Goal: Information Seeking & Learning: Check status

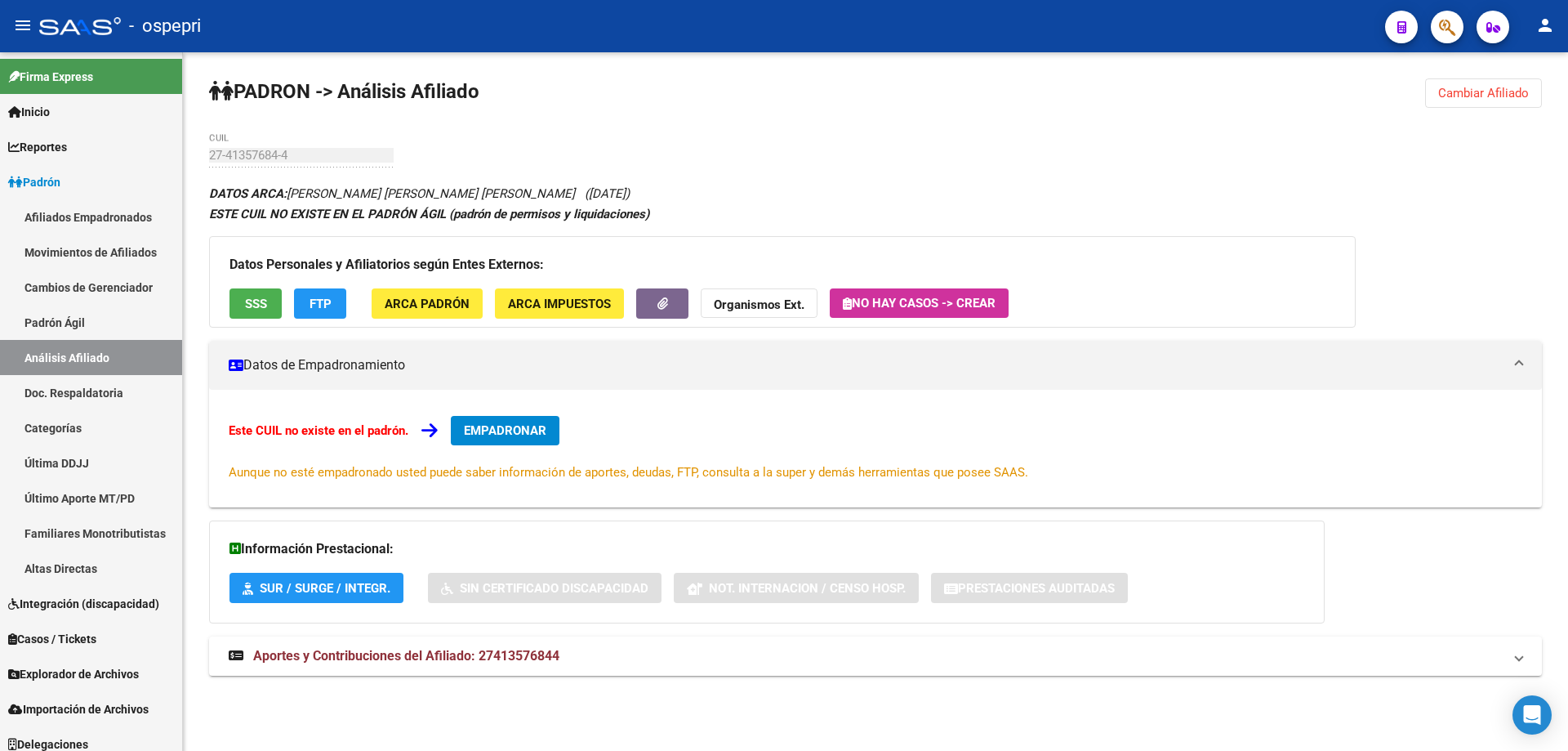
click at [1468, 87] on span "Cambiar Afiliado" at bounding box center [1484, 92] width 91 height 15
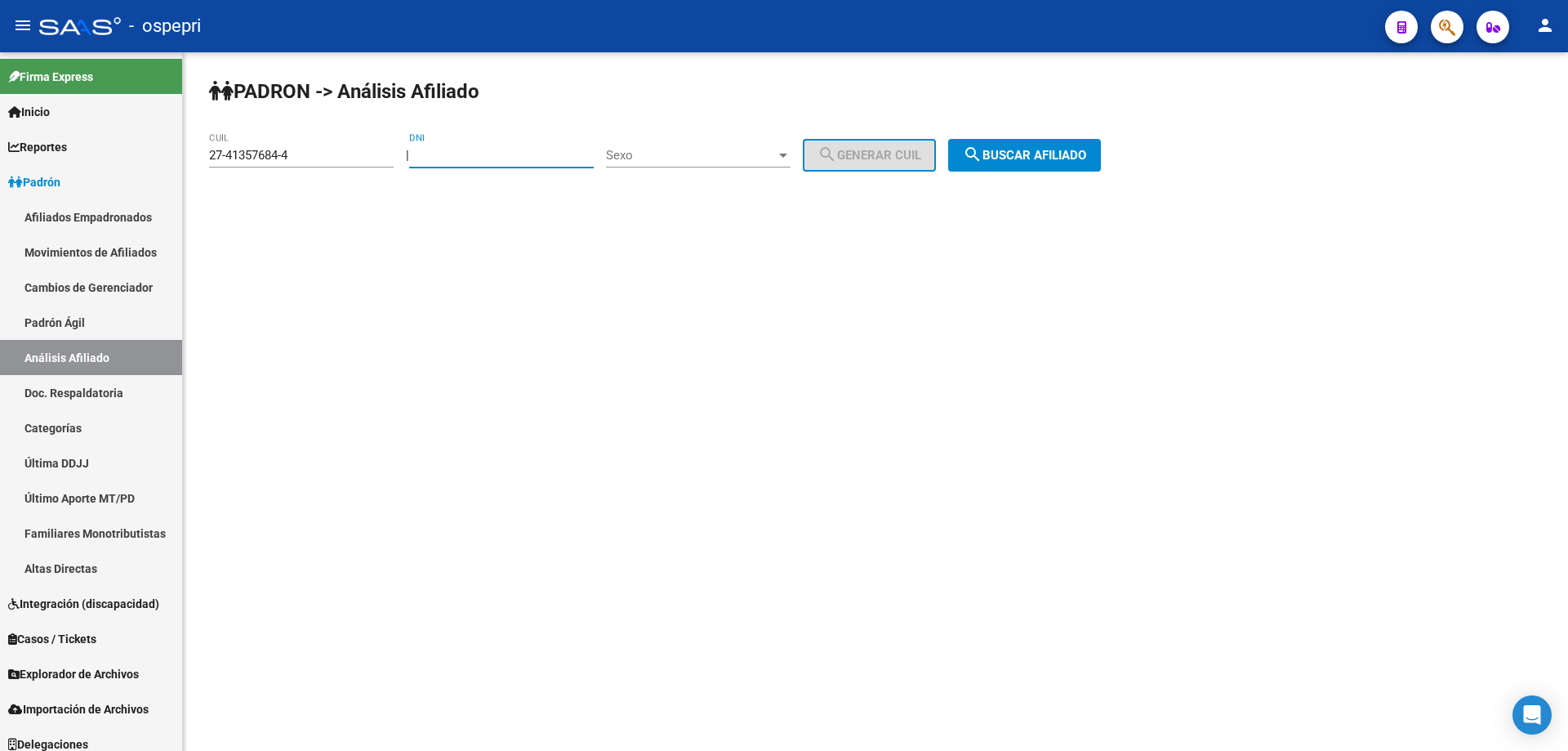
click at [453, 148] on input "DNI" at bounding box center [501, 155] width 184 height 15
paste input "24700546"
type input "24700546"
click at [683, 156] on span "Sexo" at bounding box center [690, 155] width 170 height 15
click at [694, 156] on span "Masculino" at bounding box center [716, 156] width 184 height 37
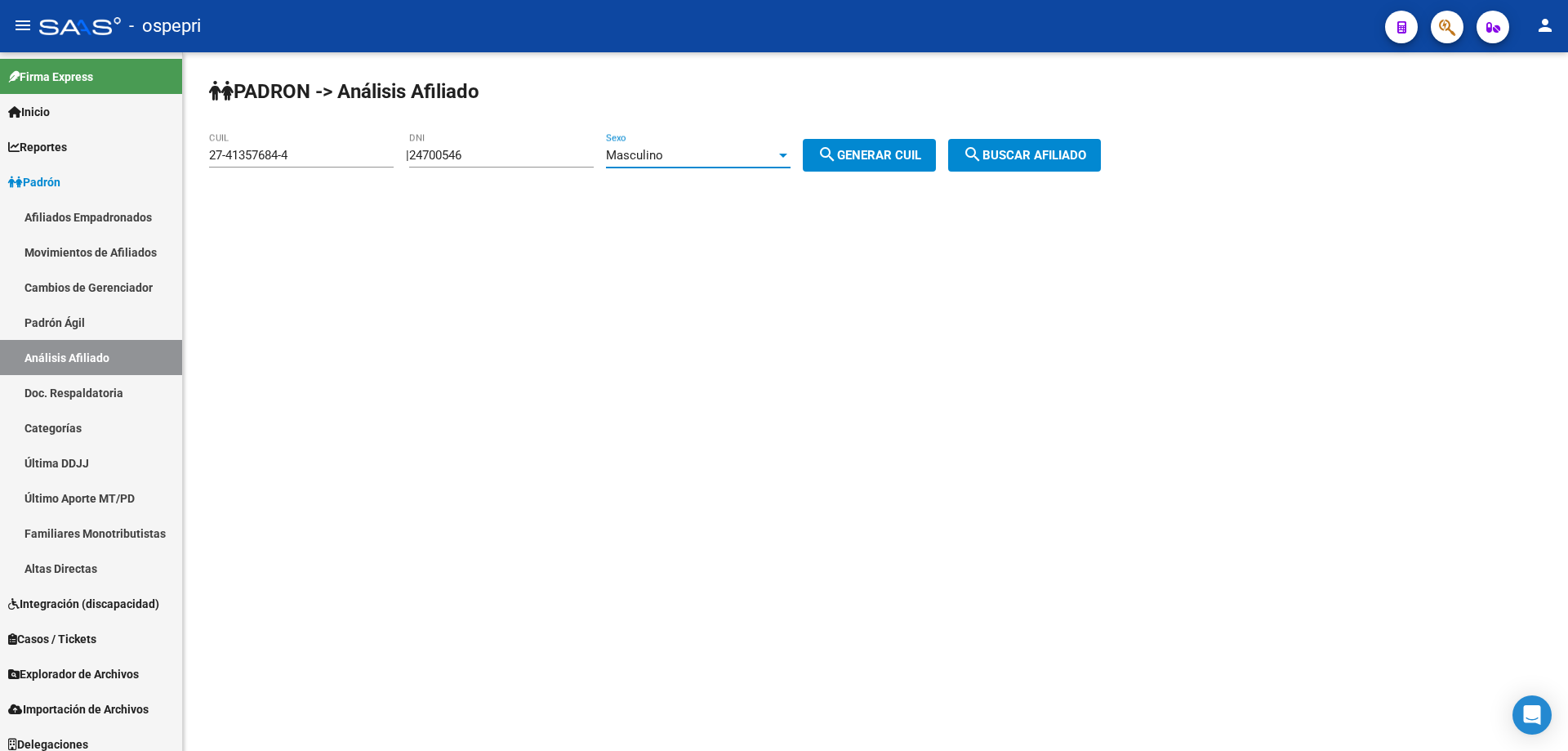
click at [896, 152] on span "search Generar CUIL" at bounding box center [869, 155] width 104 height 15
type input "20-24700546-4"
click at [1029, 156] on span "search Buscar afiliado" at bounding box center [1024, 155] width 123 height 15
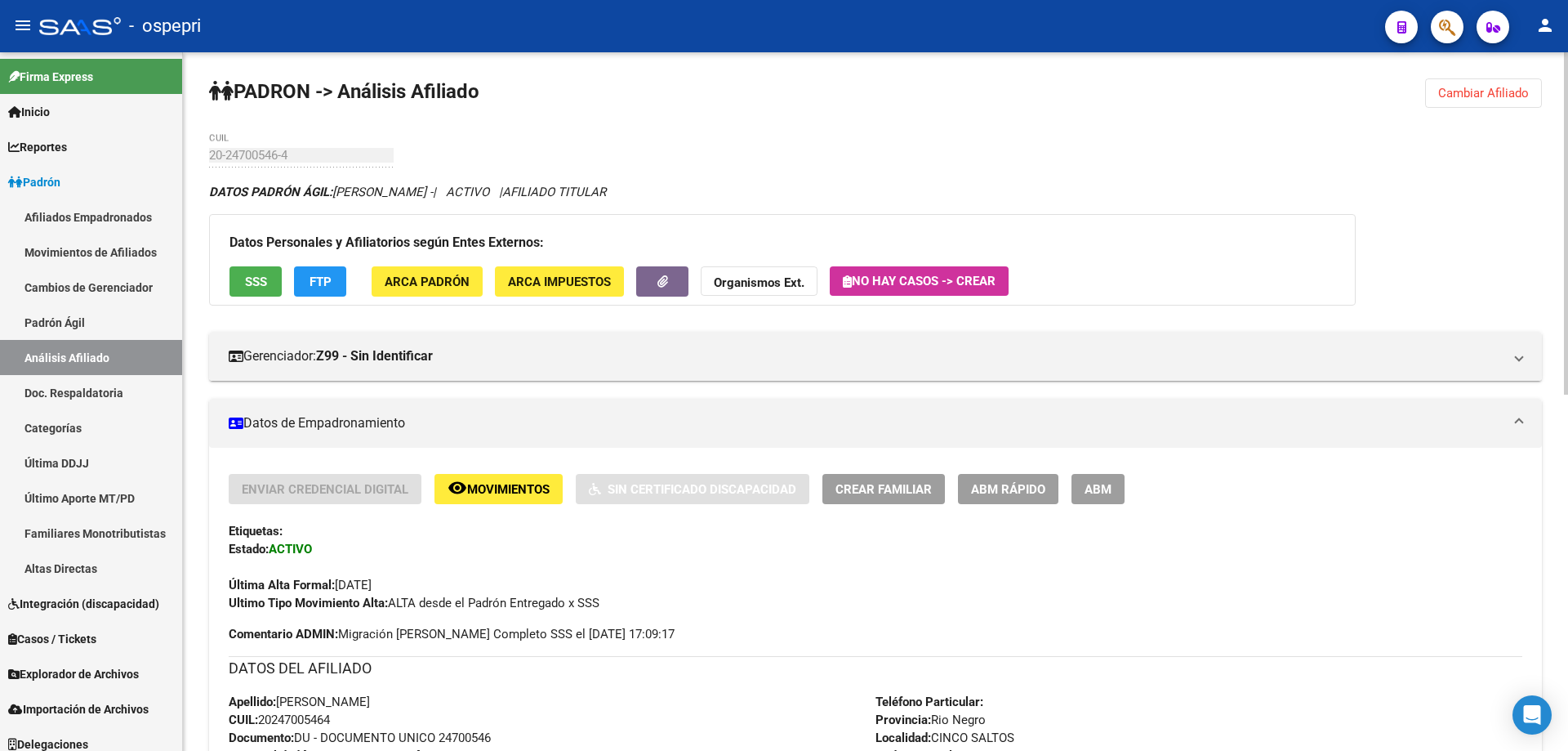
scroll to position [725, 0]
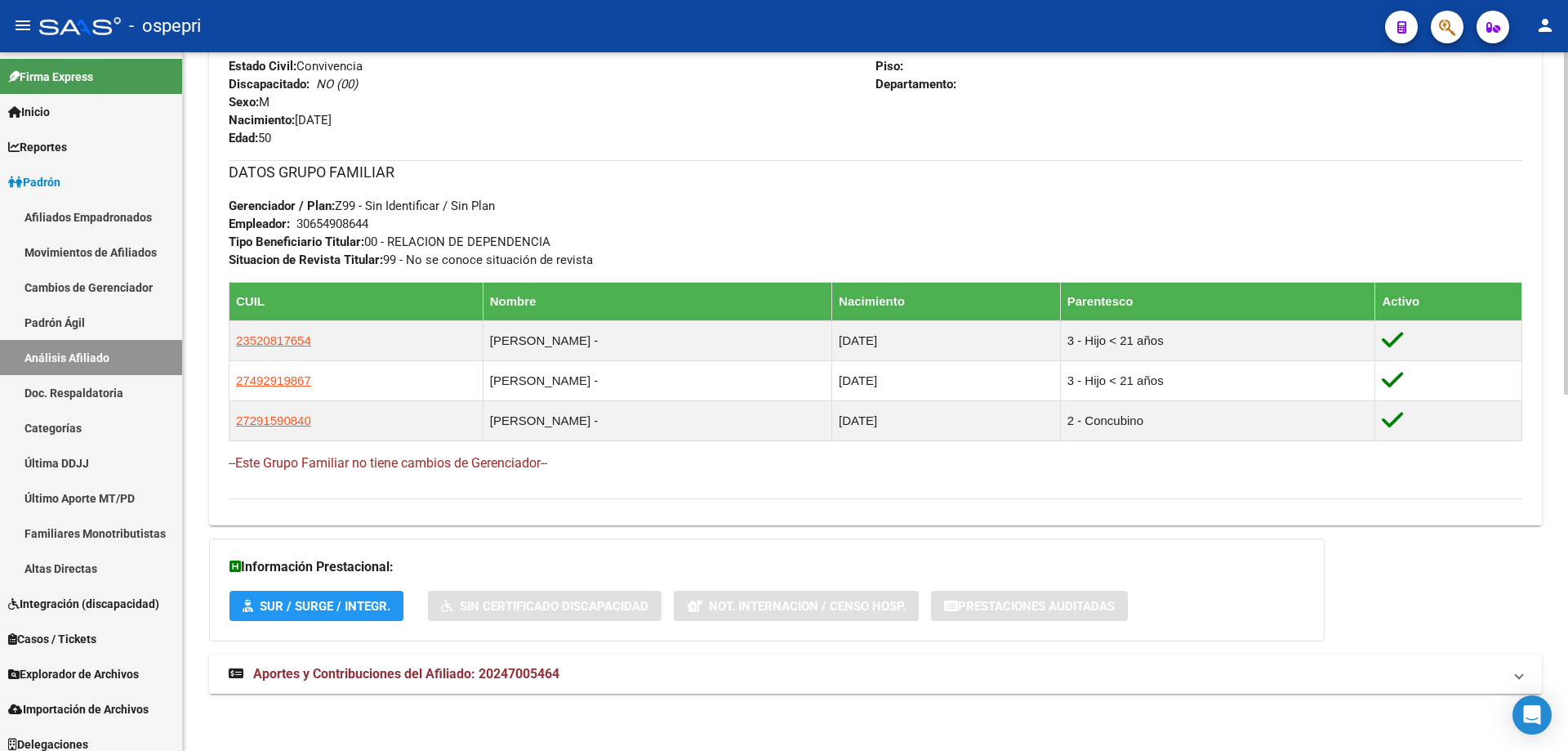
click at [330, 683] on mat-expansion-panel-header "Aportes y Contribuciones del Afiliado: 20247005464" at bounding box center [876, 673] width 1333 height 39
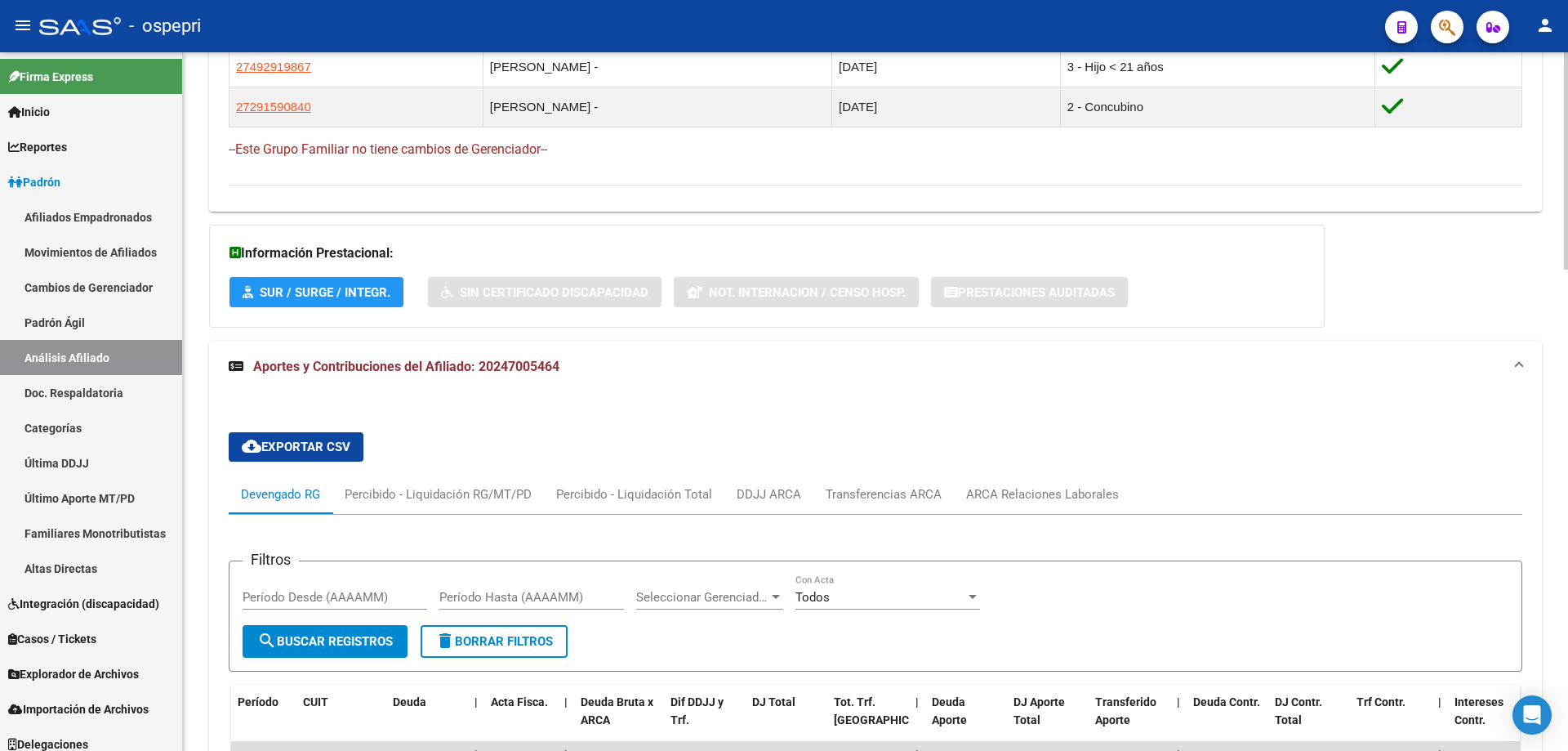
scroll to position [1474, 0]
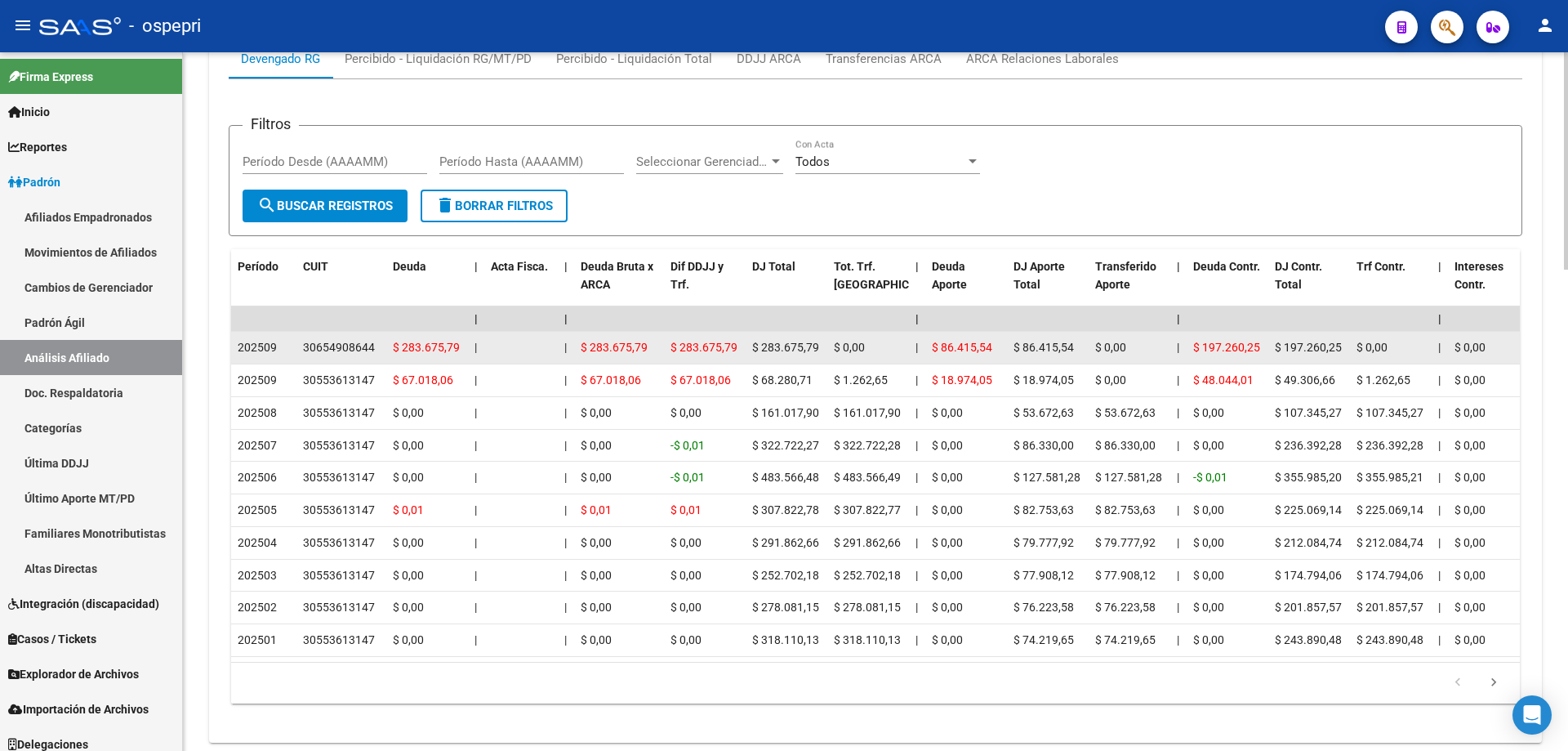
click at [335, 346] on div "30654908644" at bounding box center [339, 347] width 72 height 18
copy div "30654908644"
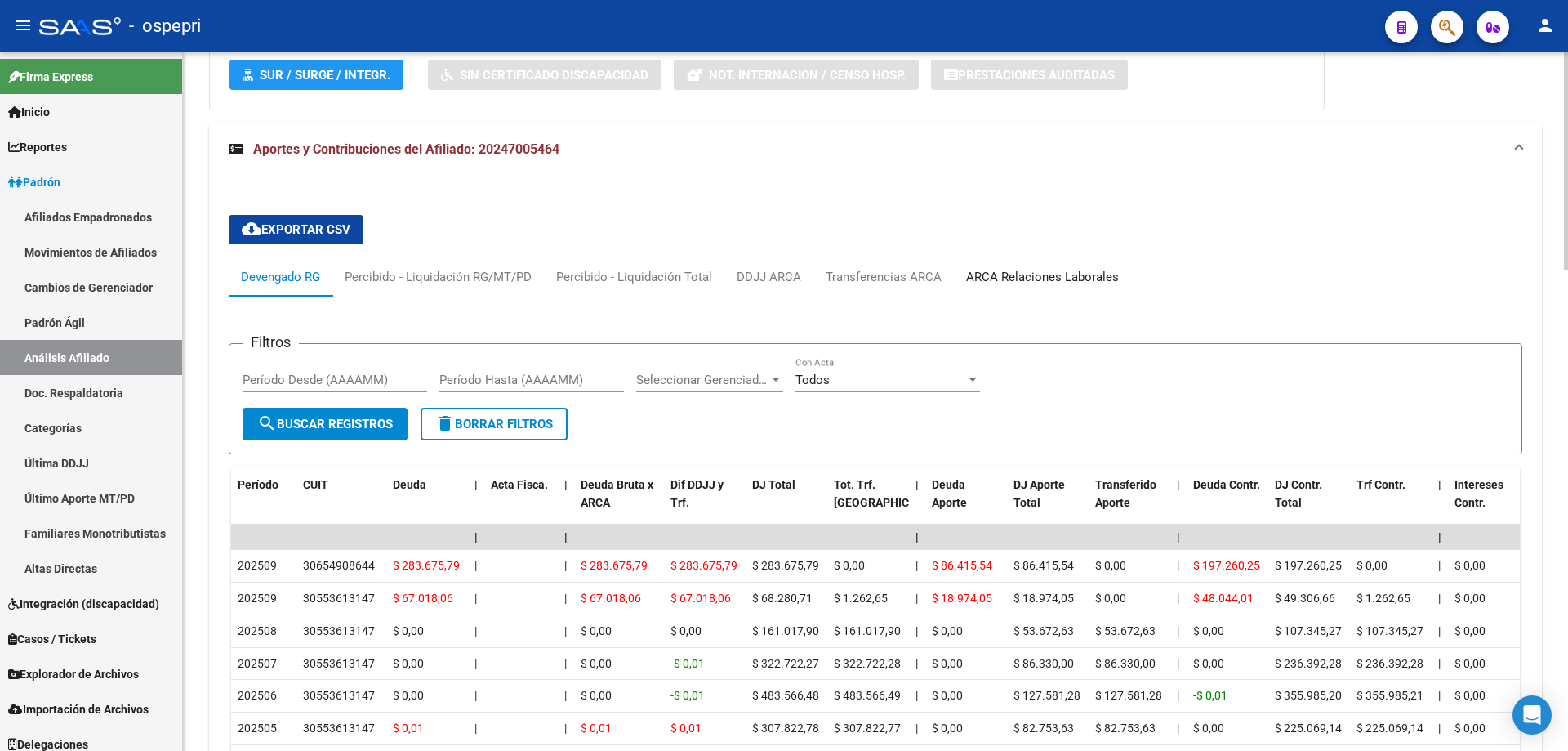
click at [1021, 278] on div "ARCA Relaciones Laborales" at bounding box center [1043, 276] width 153 height 18
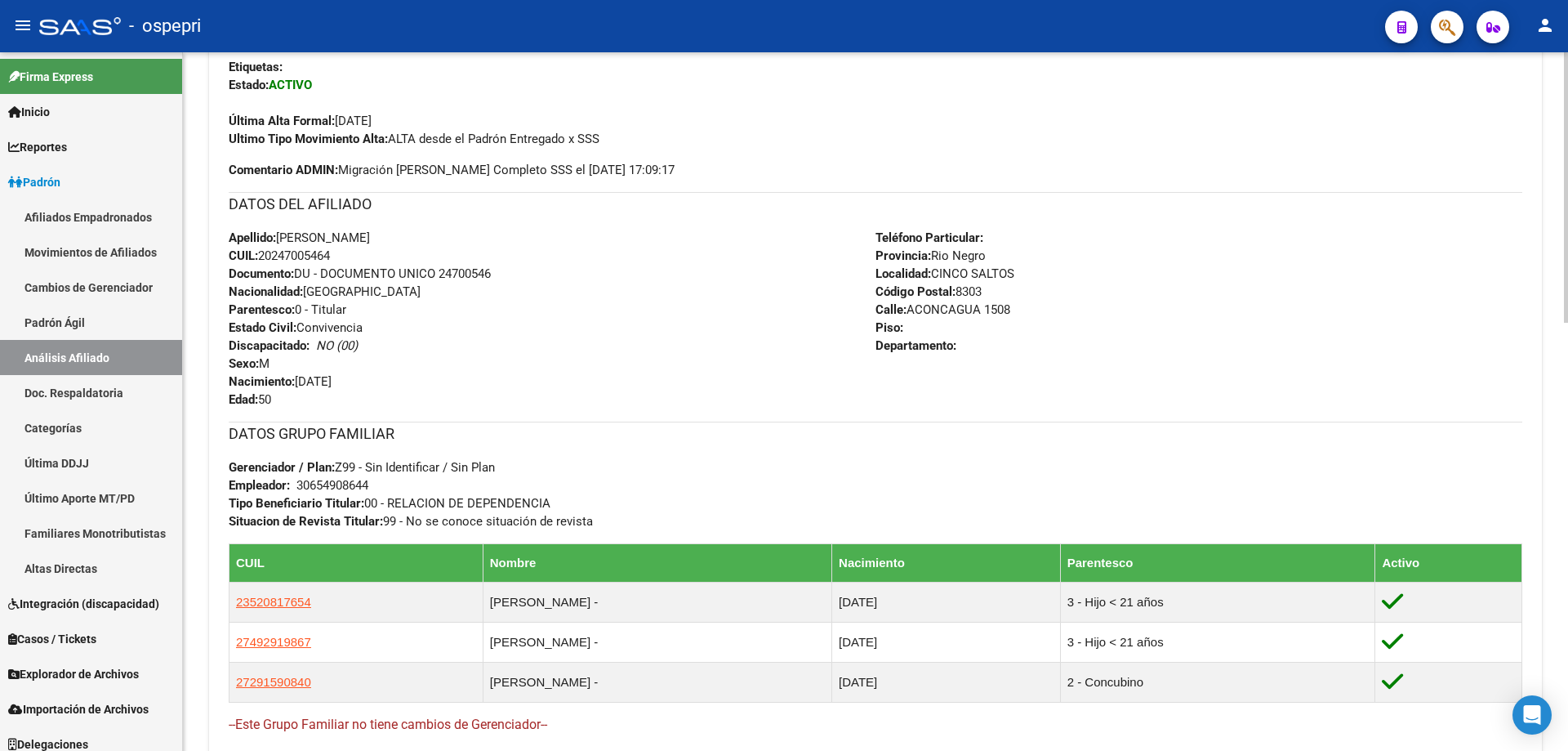
scroll to position [0, 0]
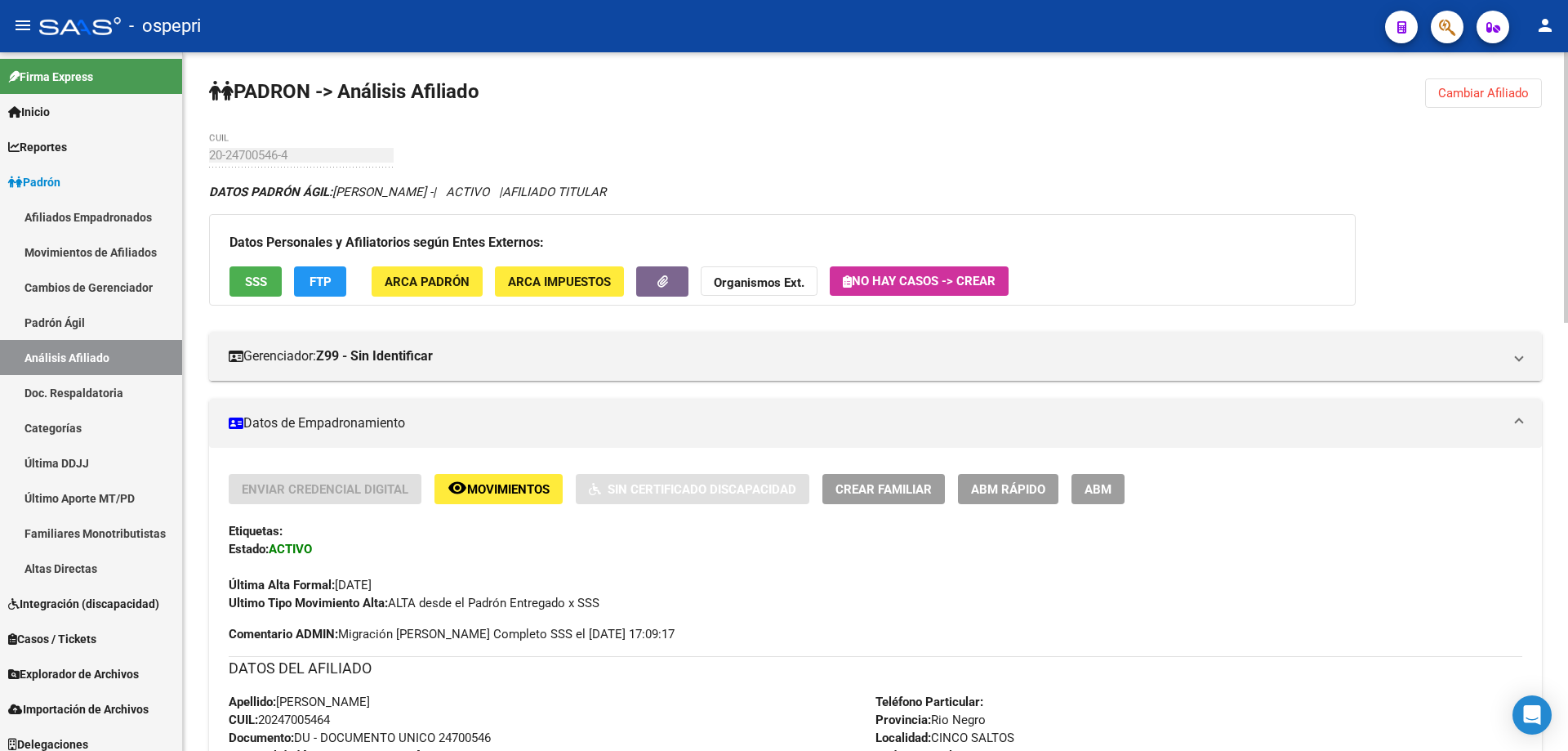
click at [1484, 94] on span "Cambiar Afiliado" at bounding box center [1484, 92] width 91 height 15
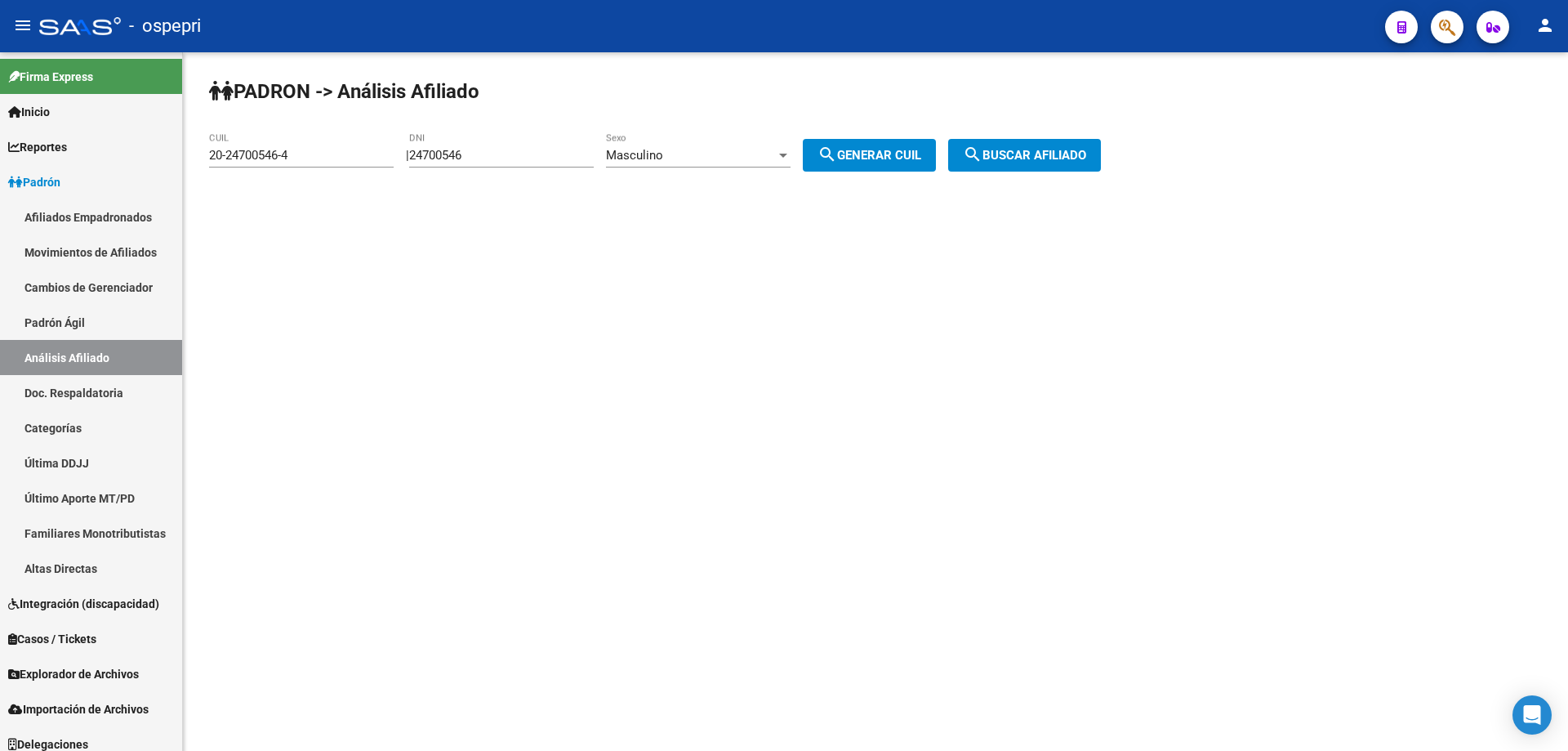
click at [444, 158] on input "24700546" at bounding box center [501, 155] width 184 height 15
paste input "0960423"
type input "20960423"
drag, startPoint x: 862, startPoint y: 155, endPoint x: 956, endPoint y: 153, distance: 94.0
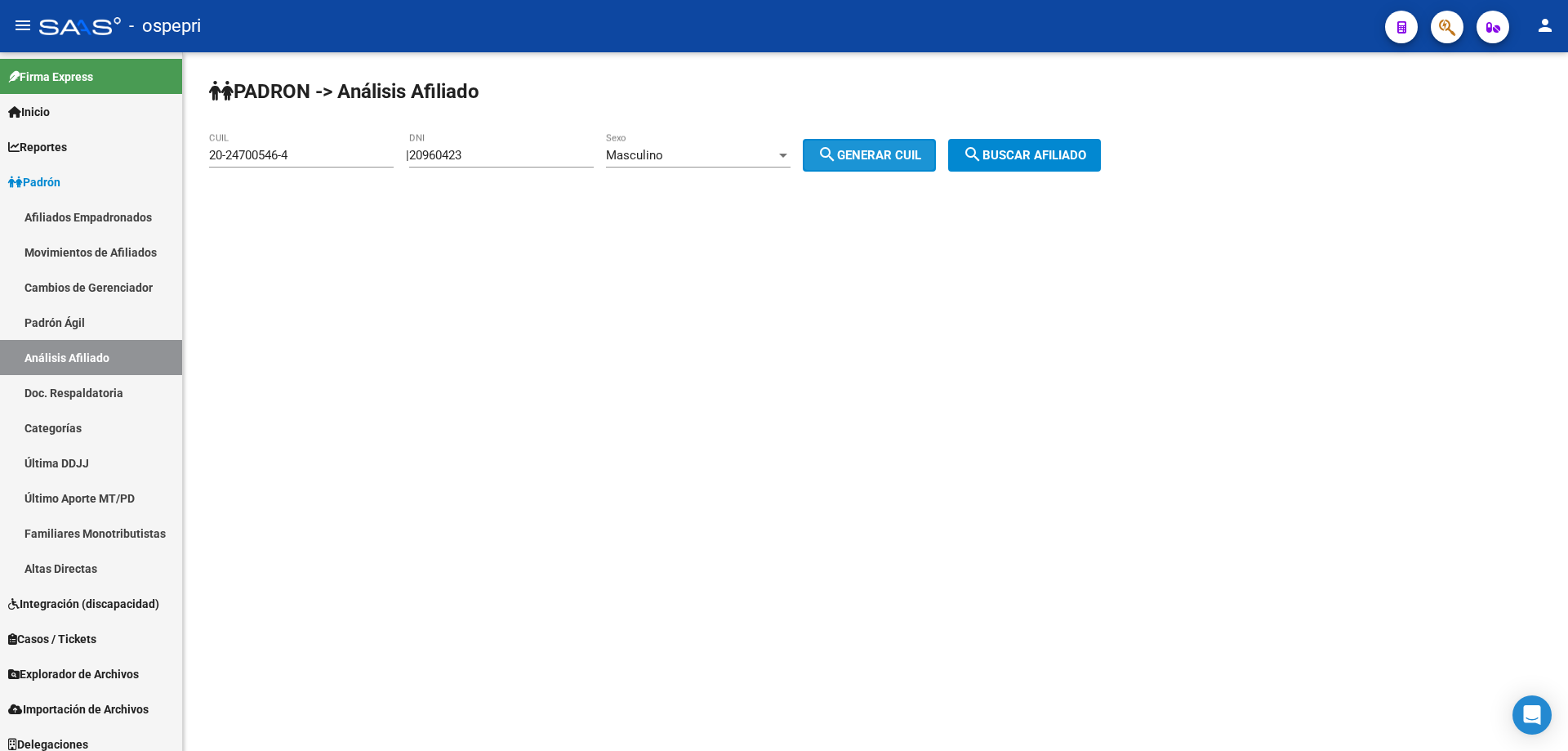
click at [870, 158] on span "search Generar CUIL" at bounding box center [869, 155] width 104 height 15
click at [1053, 157] on span "search Buscar afiliado" at bounding box center [1024, 155] width 123 height 15
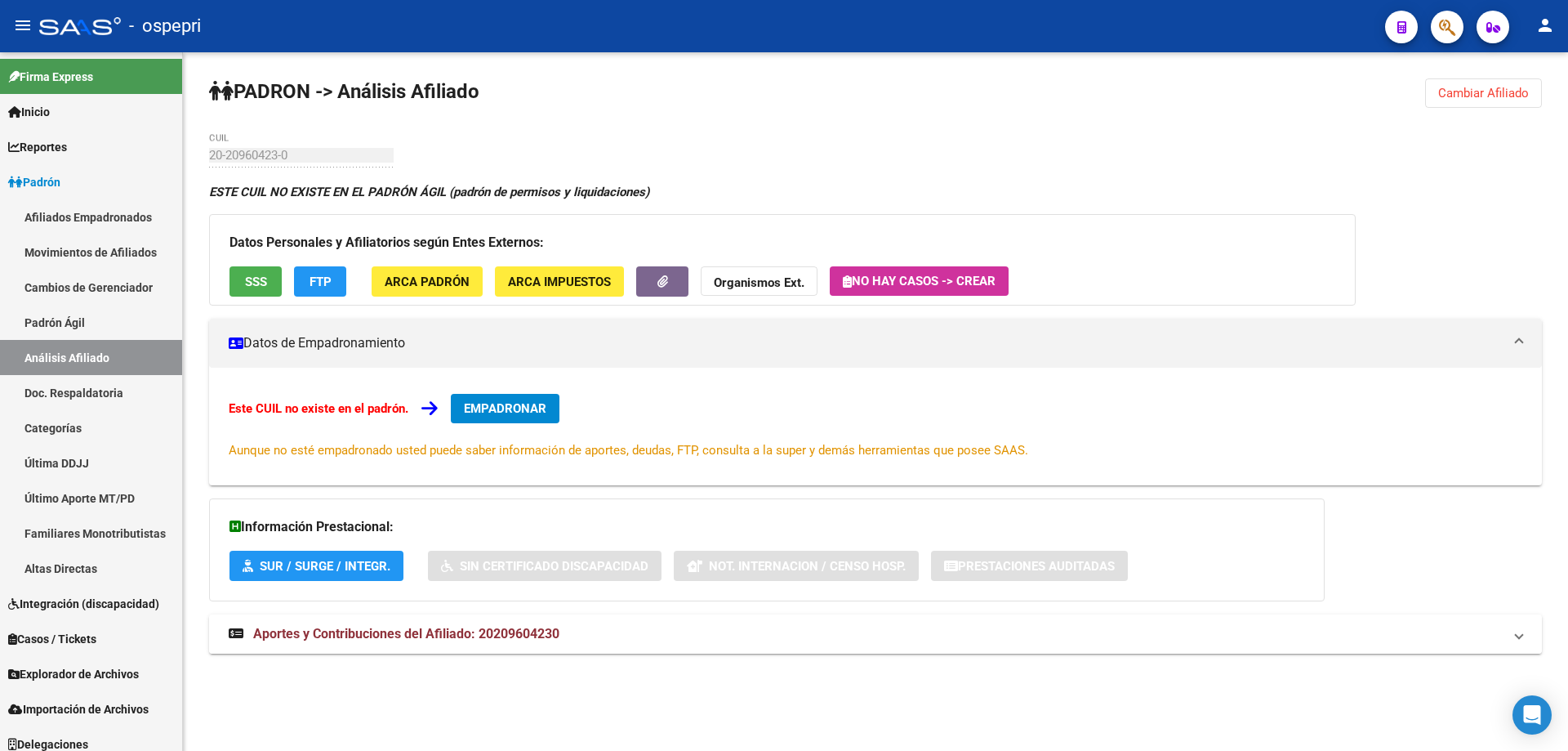
click at [494, 640] on span "Aportes y Contribuciones del Afiliado: 20209604230" at bounding box center [406, 634] width 306 height 16
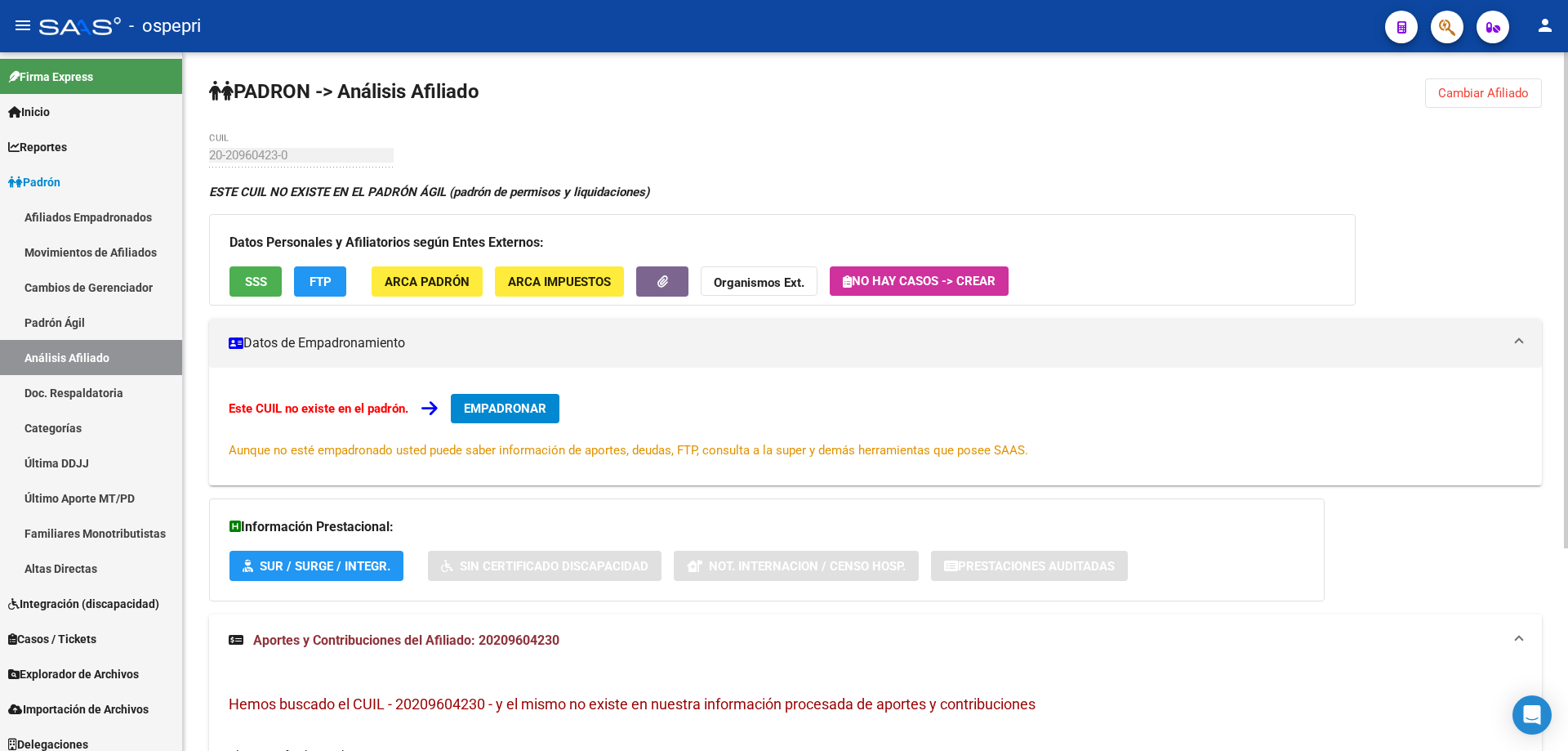
click at [1486, 96] on span "Cambiar Afiliado" at bounding box center [1484, 92] width 91 height 15
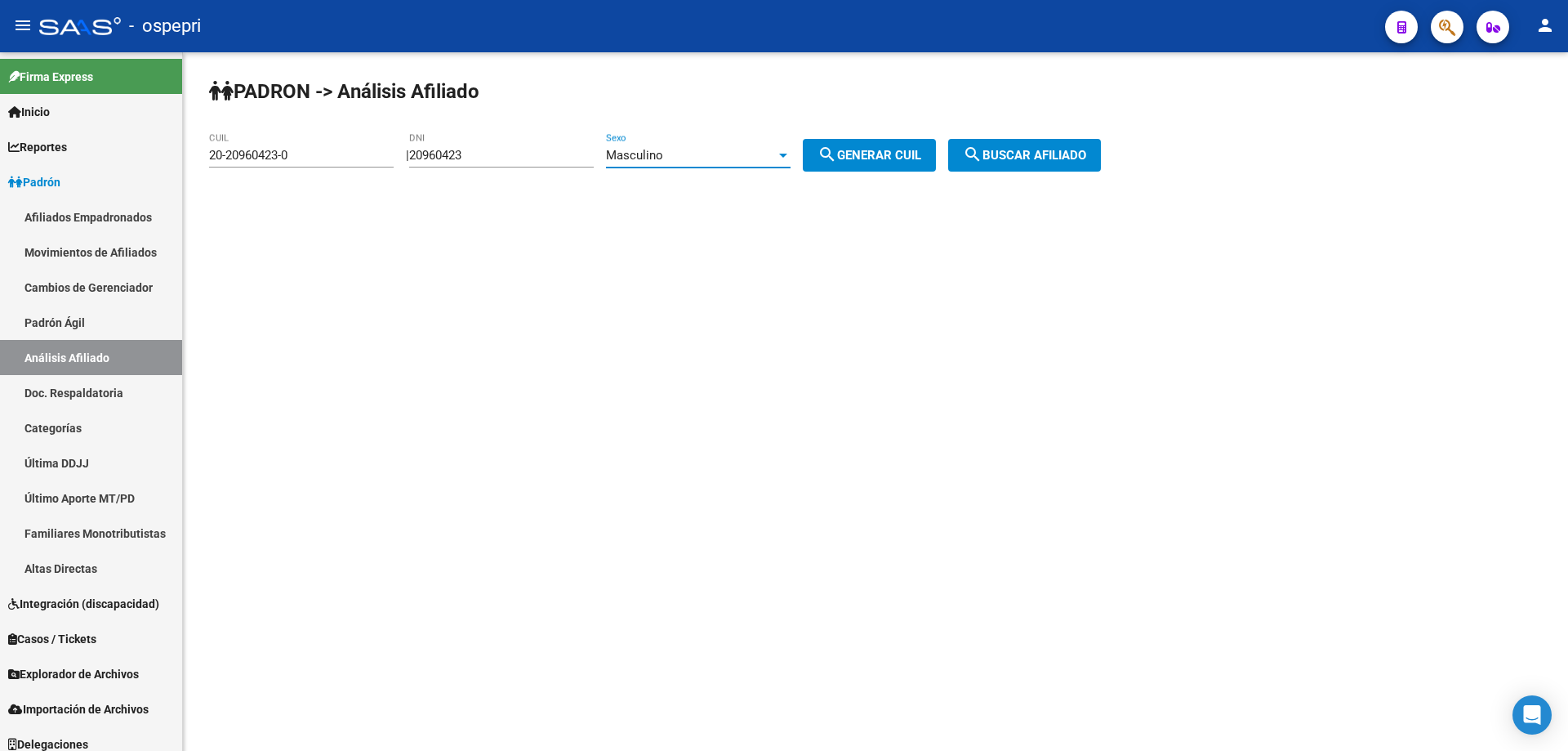
click at [715, 153] on div "Masculino" at bounding box center [690, 155] width 170 height 15
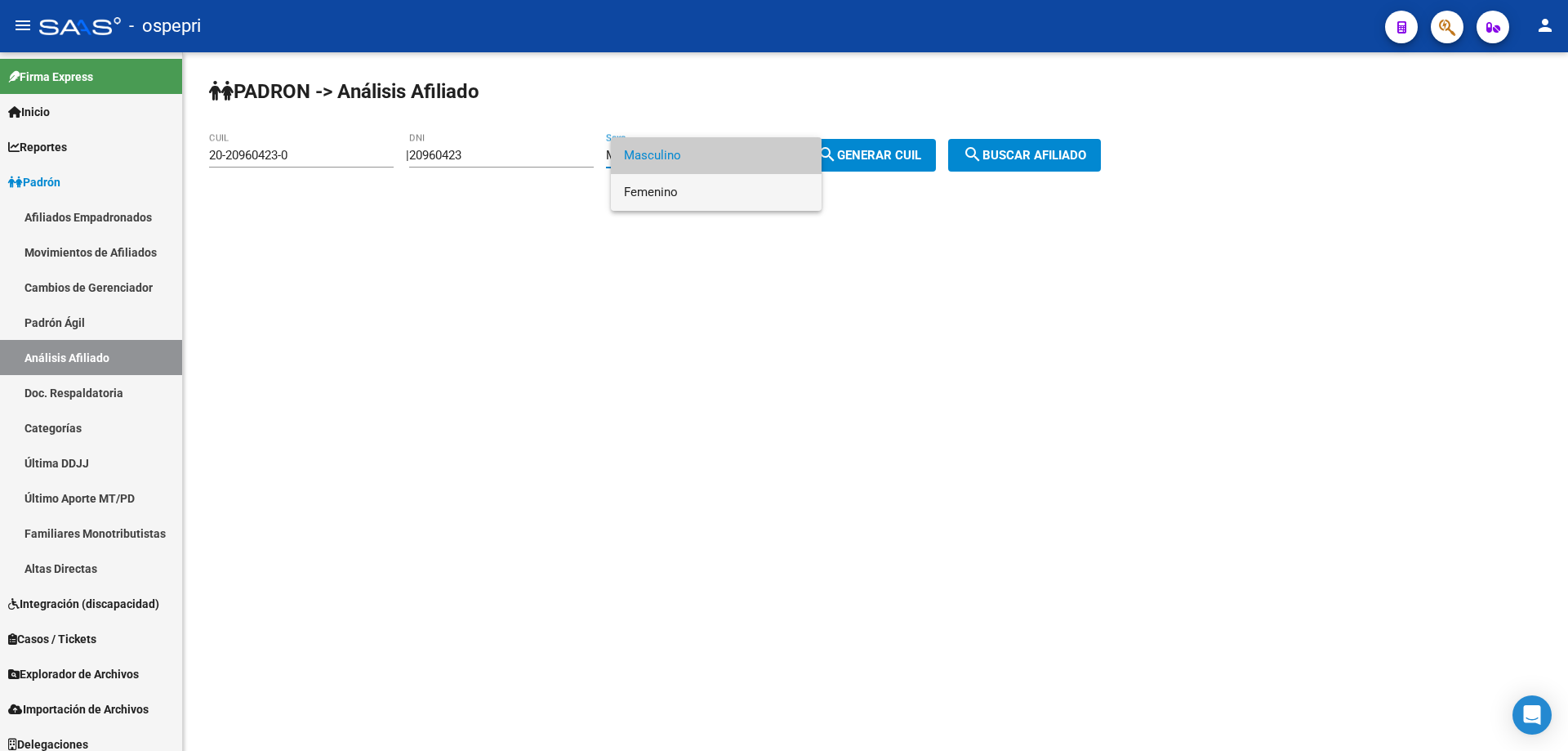
click at [694, 200] on span "Femenino" at bounding box center [716, 193] width 184 height 37
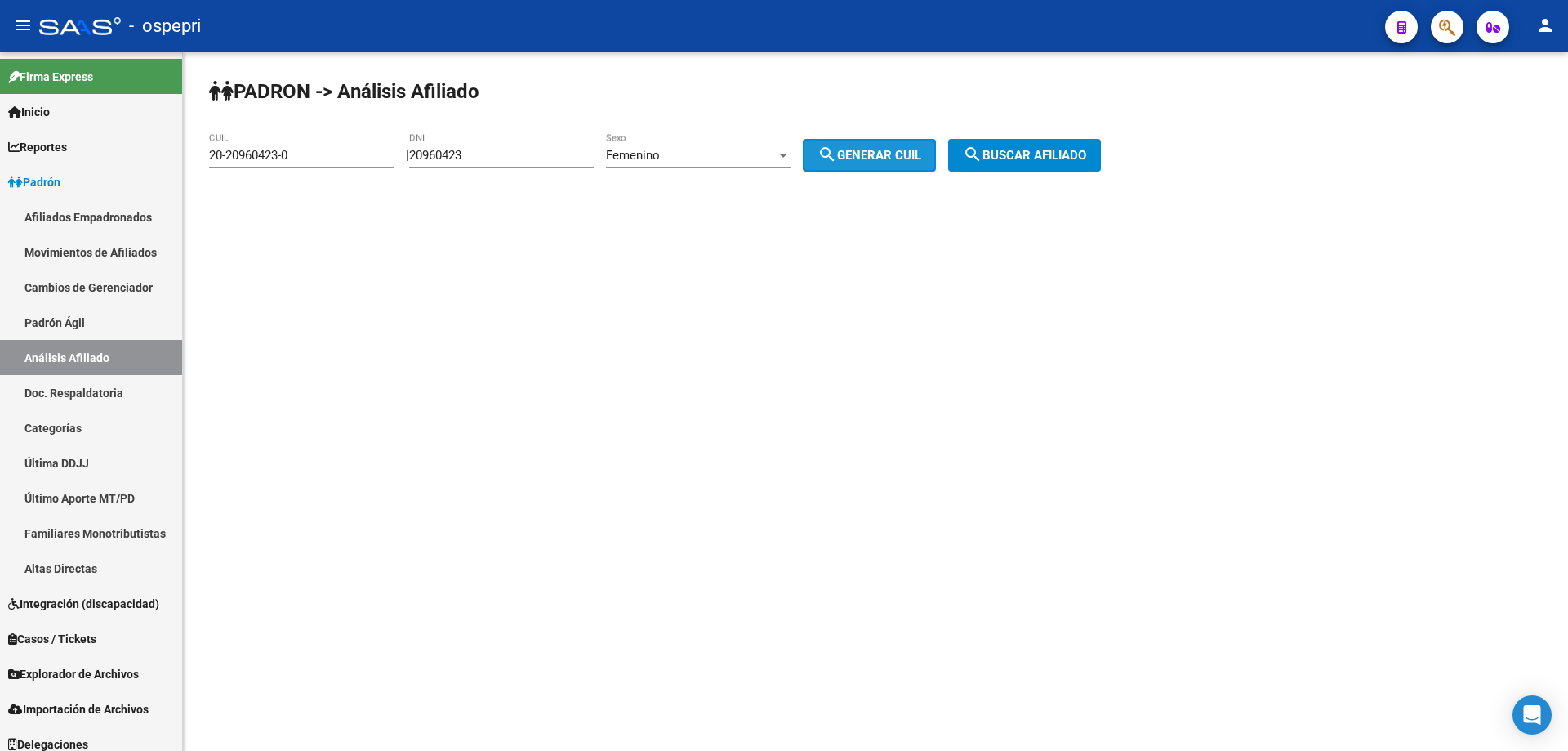
click at [861, 151] on span "search Generar CUIL" at bounding box center [869, 155] width 104 height 15
type input "27-20960423-5"
click at [1057, 163] on button "search Buscar afiliado" at bounding box center [1025, 155] width 153 height 33
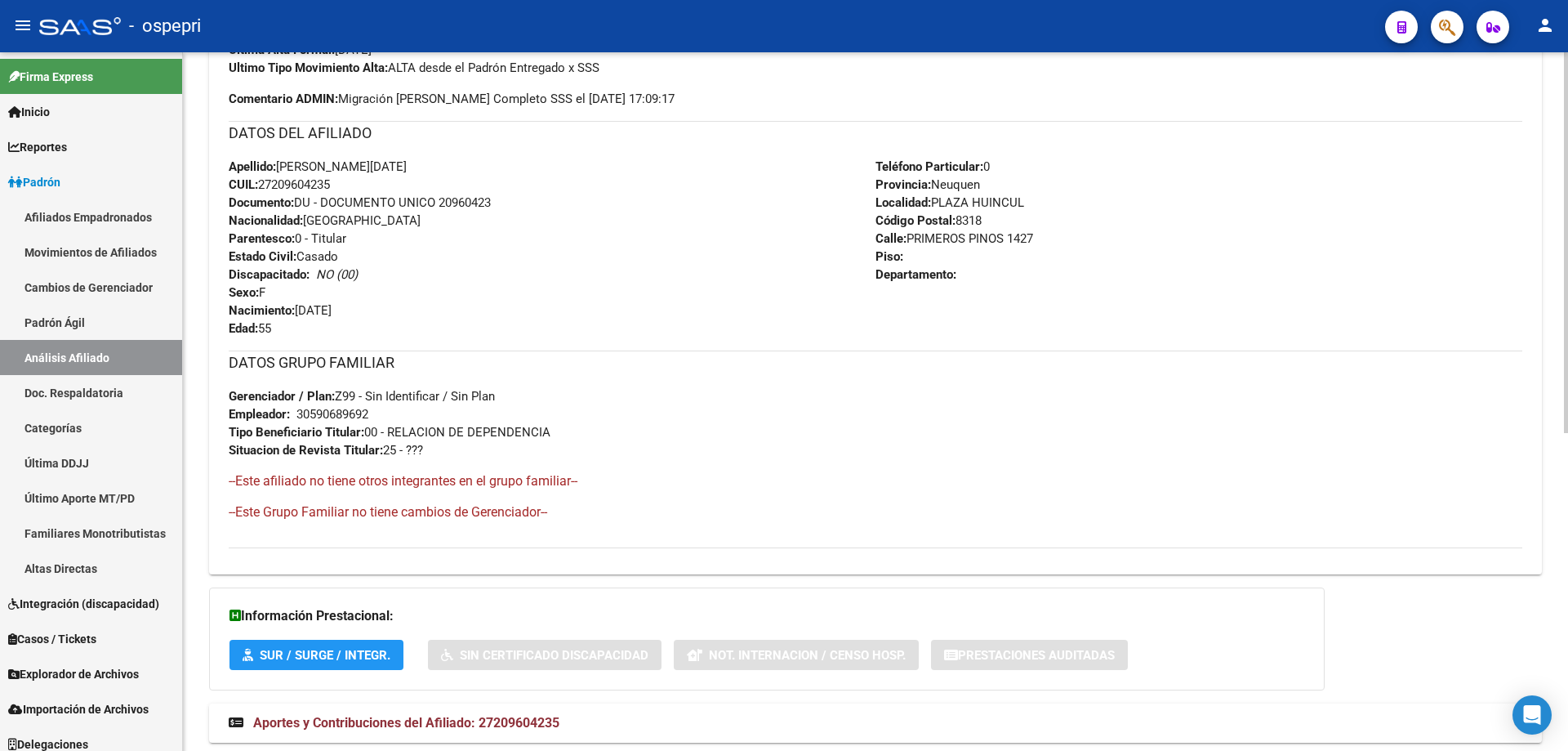
scroll to position [584, 0]
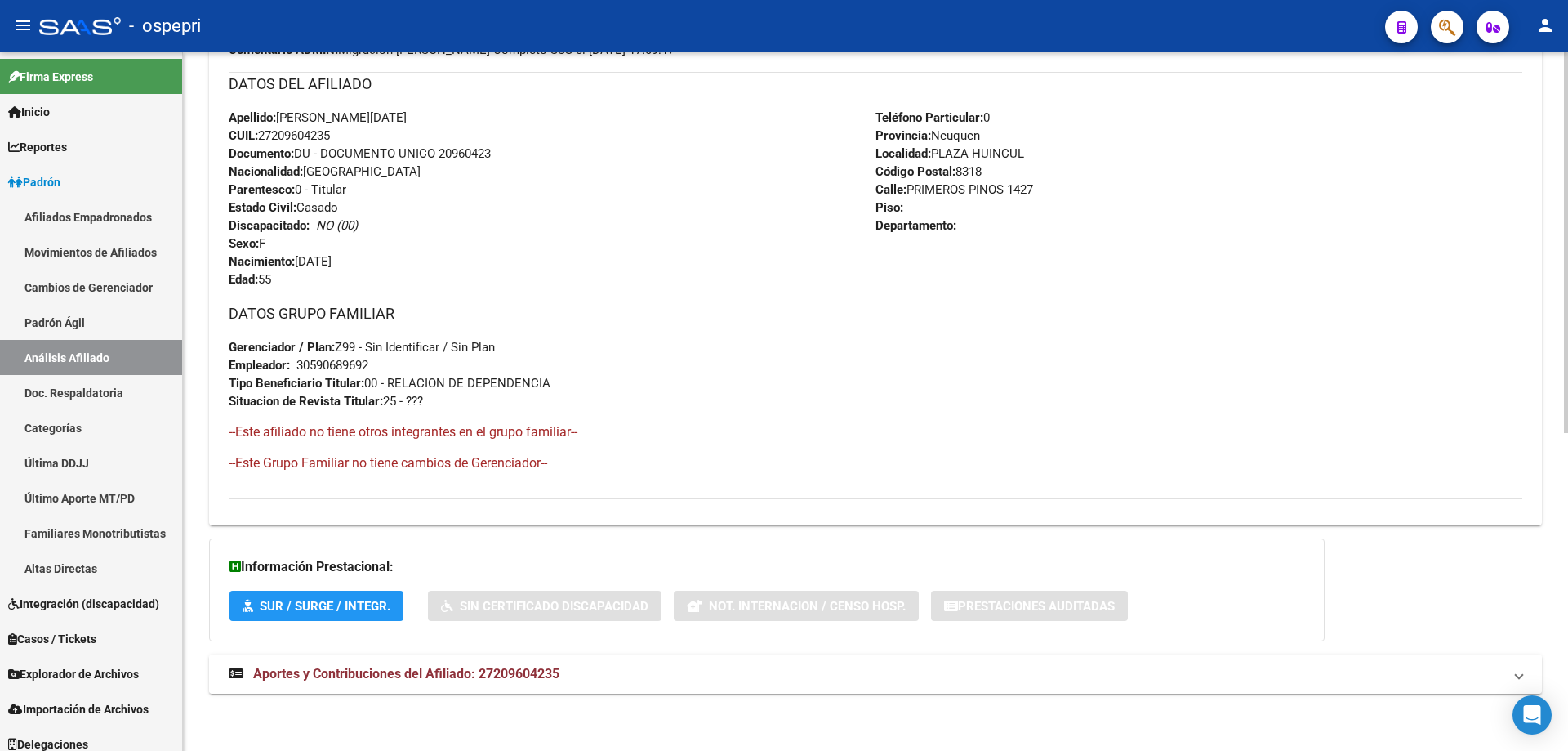
click at [508, 668] on span "Aportes y Contribuciones del Afiliado: 27209604235" at bounding box center [406, 673] width 306 height 16
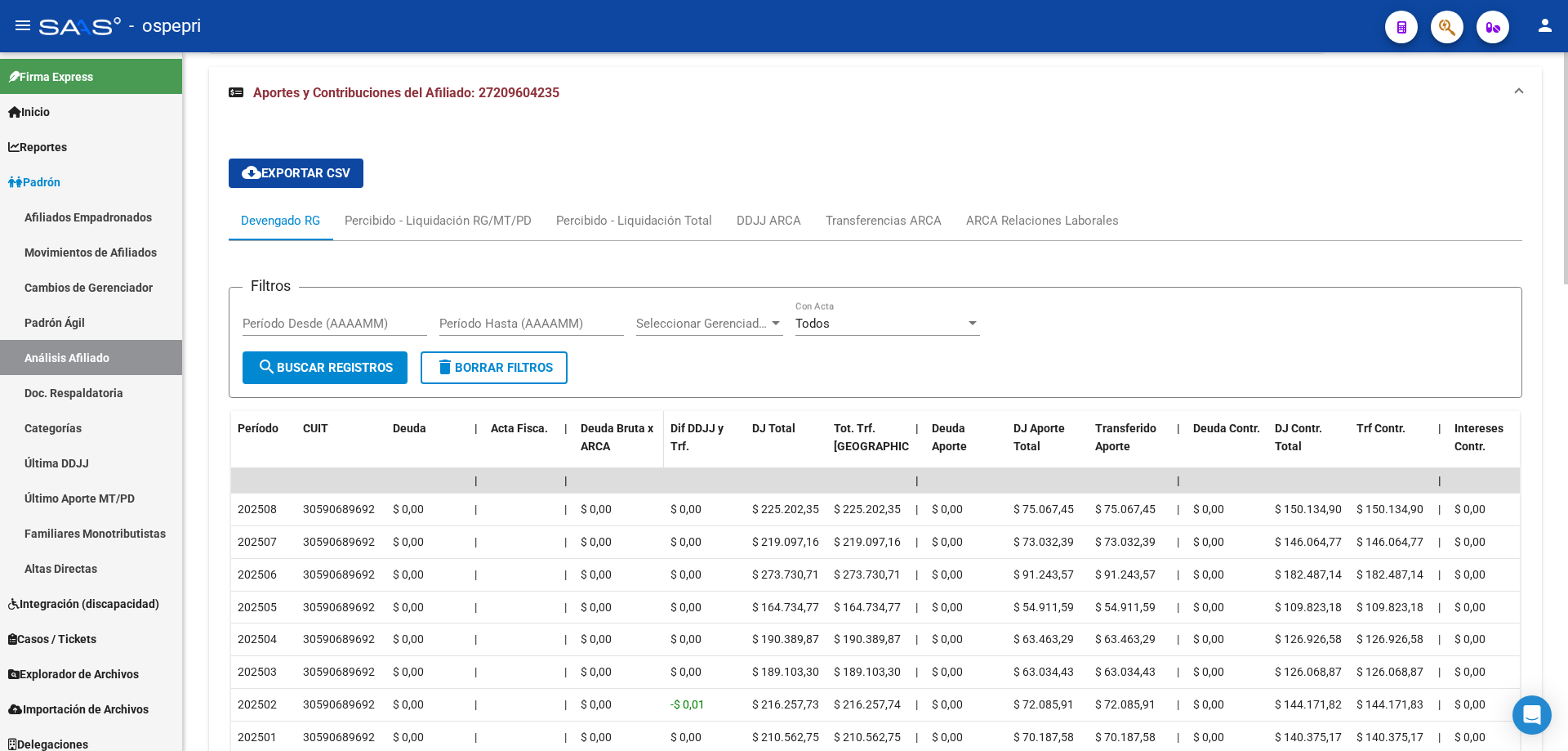
scroll to position [1114, 0]
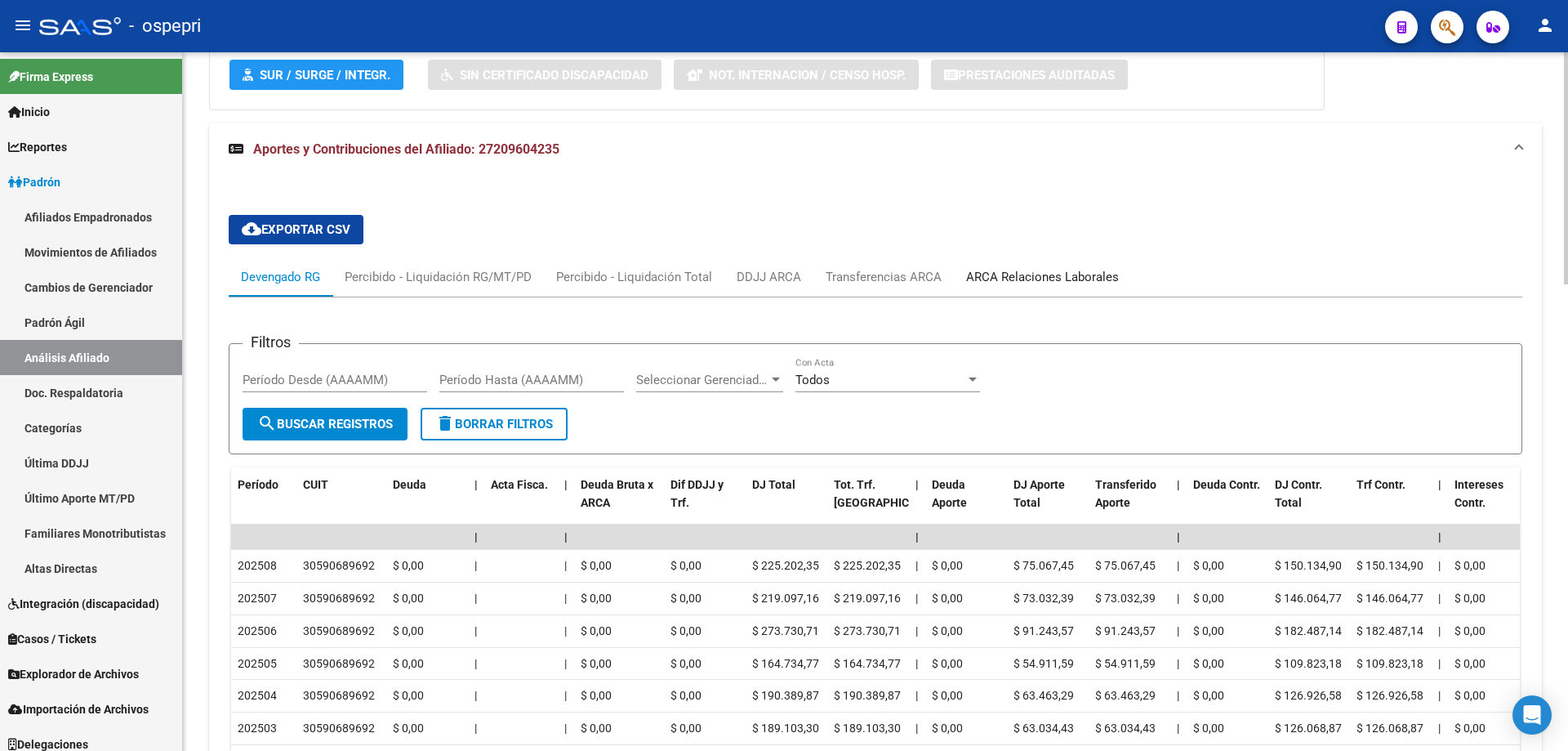
click at [1027, 274] on div "ARCA Relaciones Laborales" at bounding box center [1043, 276] width 153 height 18
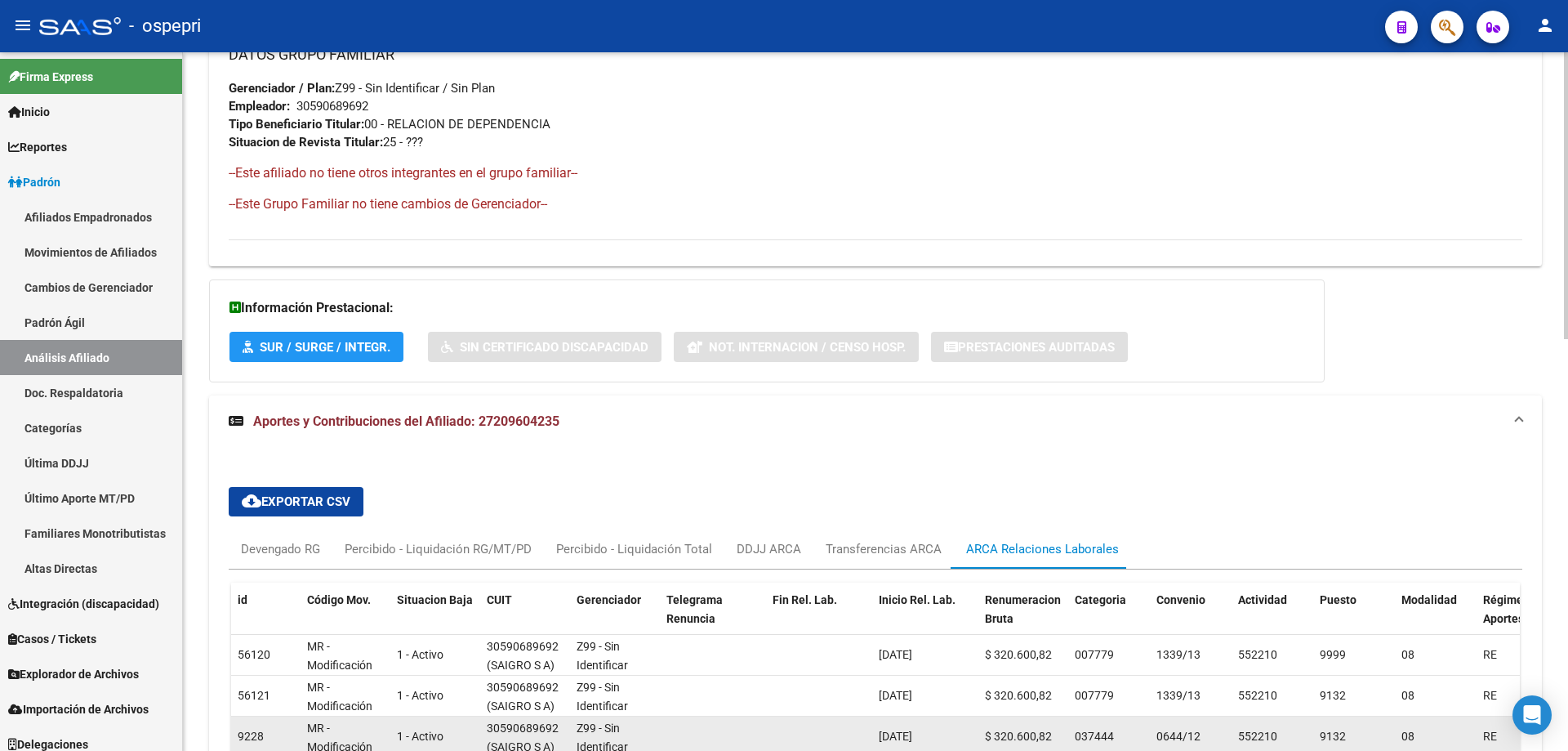
scroll to position [1005, 0]
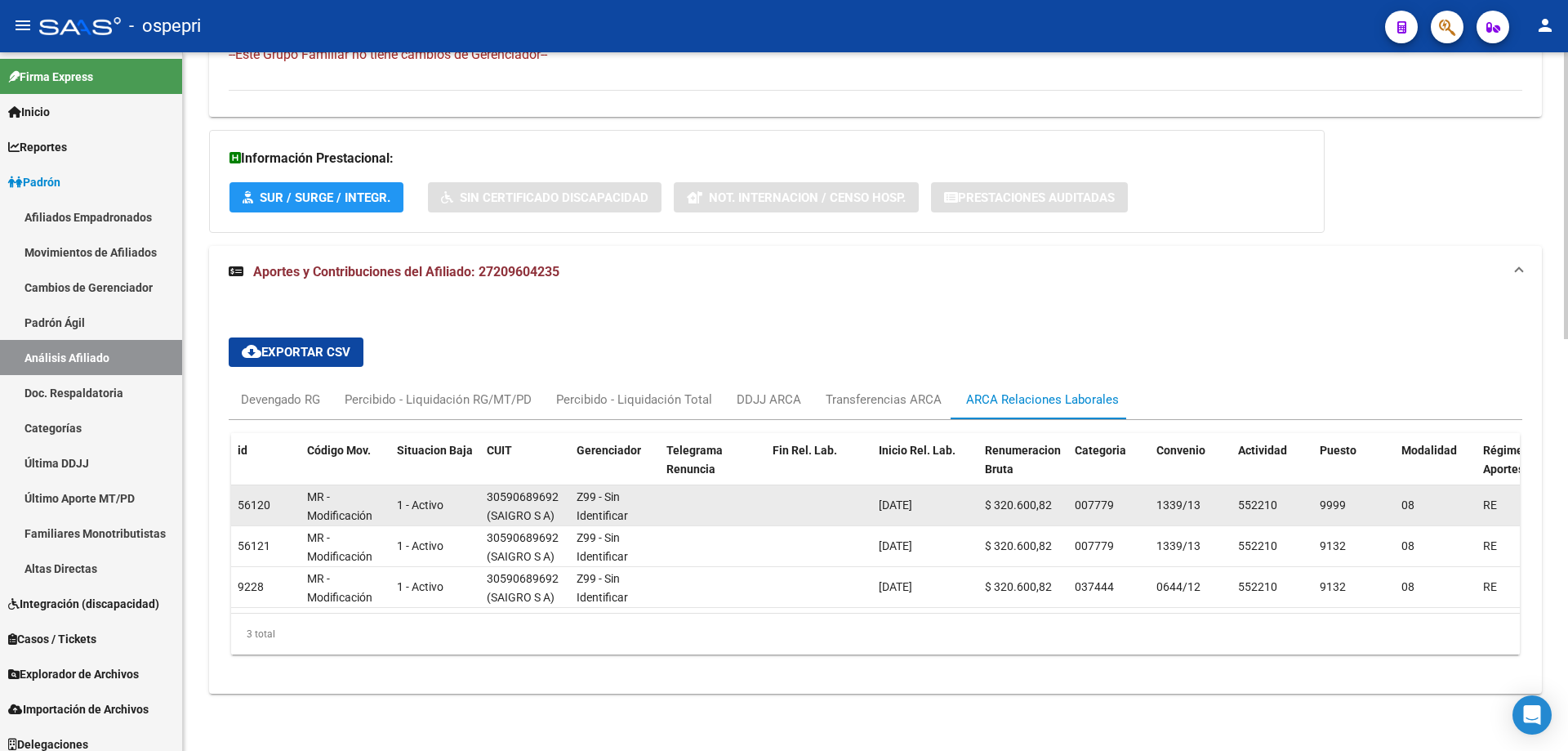
click at [1182, 498] on span "1339/13" at bounding box center [1178, 504] width 45 height 13
click at [1175, 498] on span "1339/13" at bounding box center [1178, 504] width 45 height 13
click at [1172, 498] on span "1339/13" at bounding box center [1178, 504] width 45 height 13
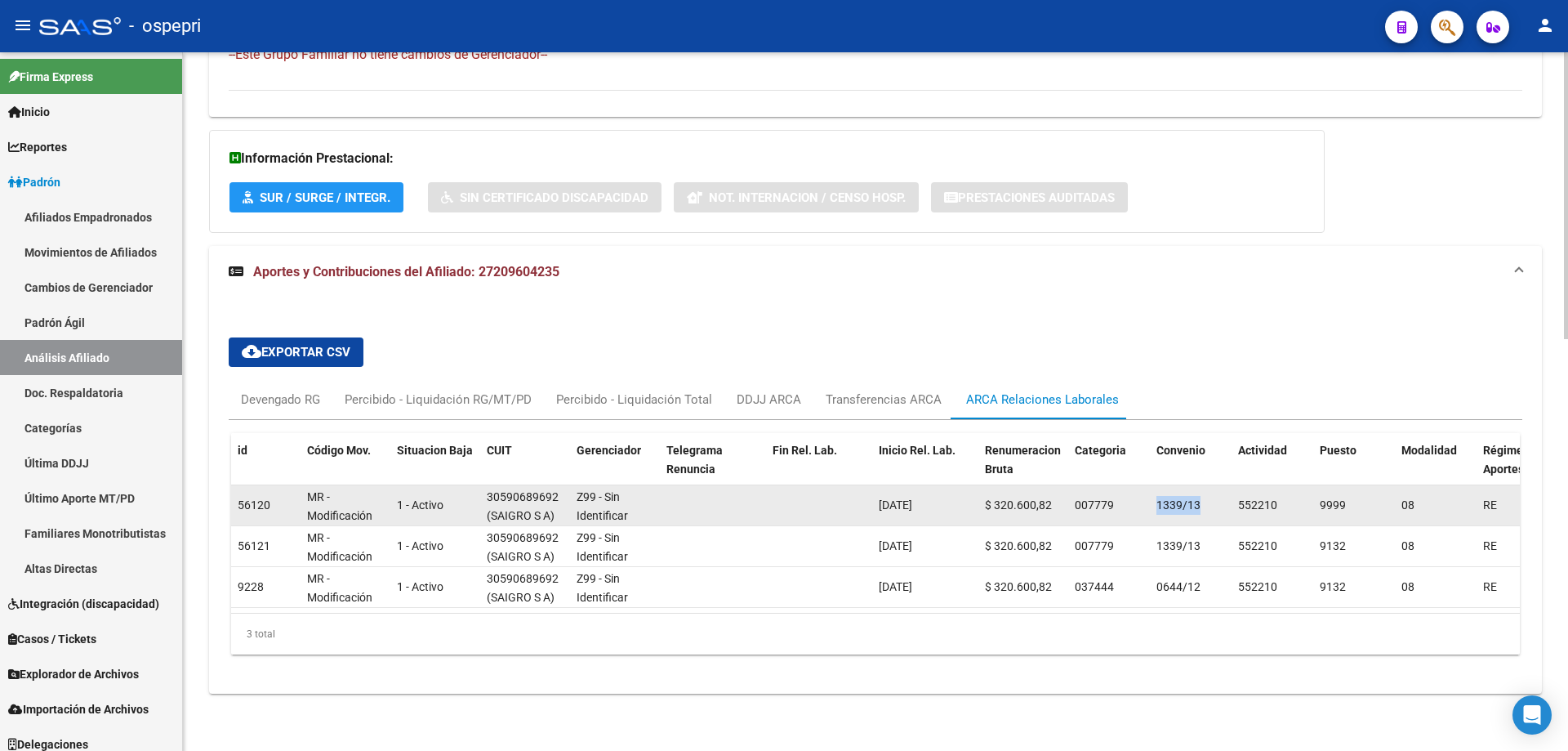
click at [1172, 498] on span "1339/13" at bounding box center [1178, 504] width 45 height 13
copy span "1339/13"
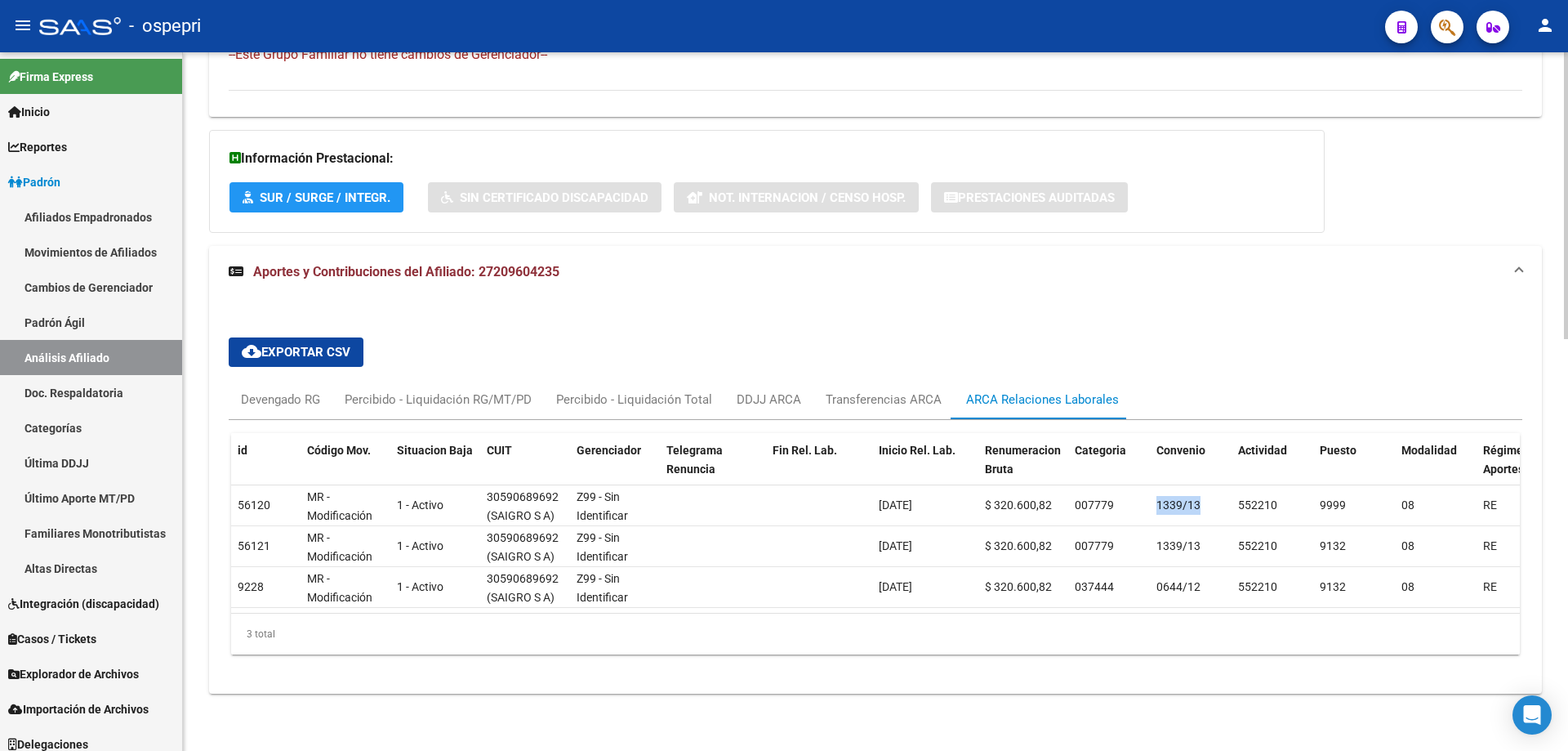
drag, startPoint x: 190, startPoint y: 203, endPoint x: 196, endPoint y: 218, distance: 16.2
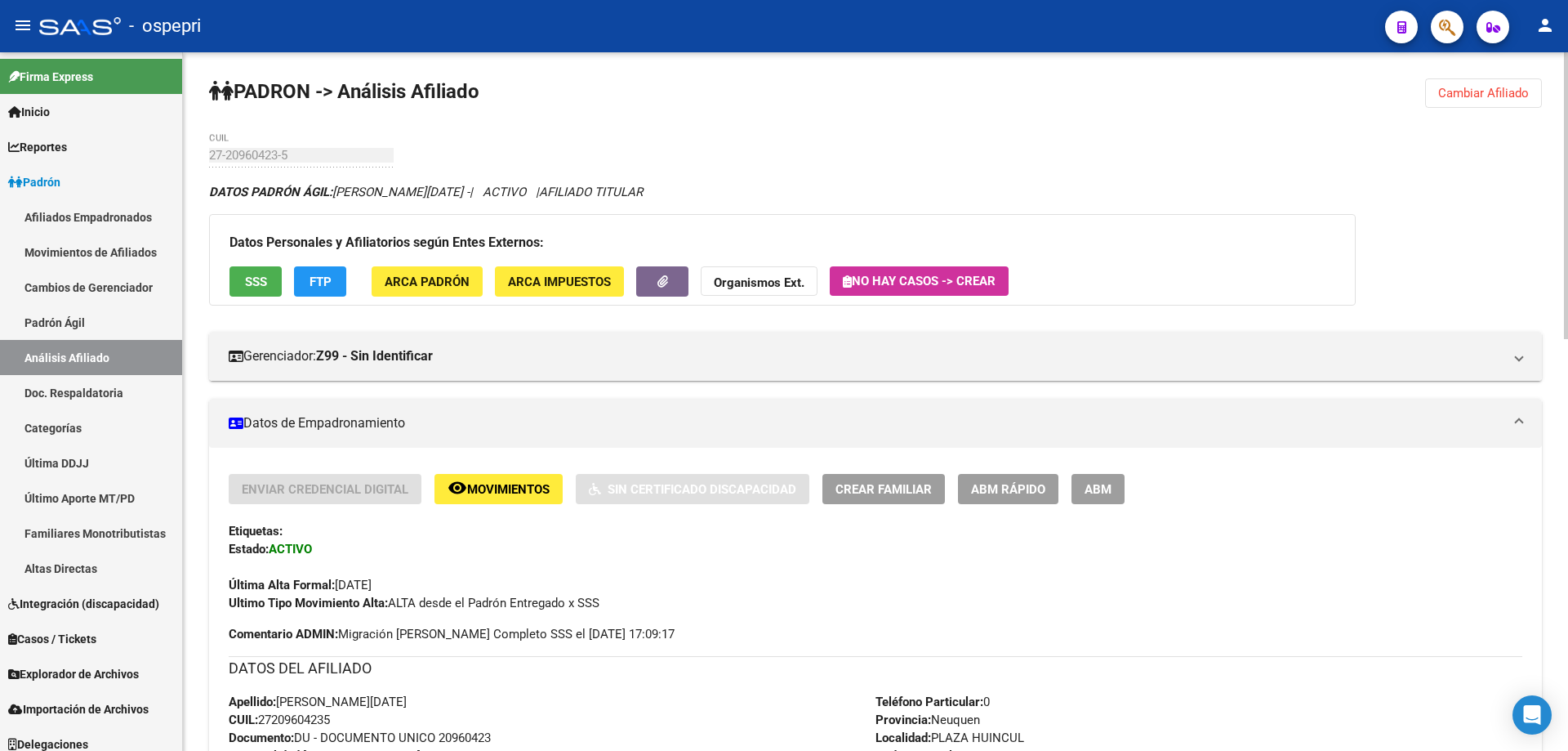
click at [1485, 91] on span "Cambiar Afiliado" at bounding box center [1484, 92] width 91 height 15
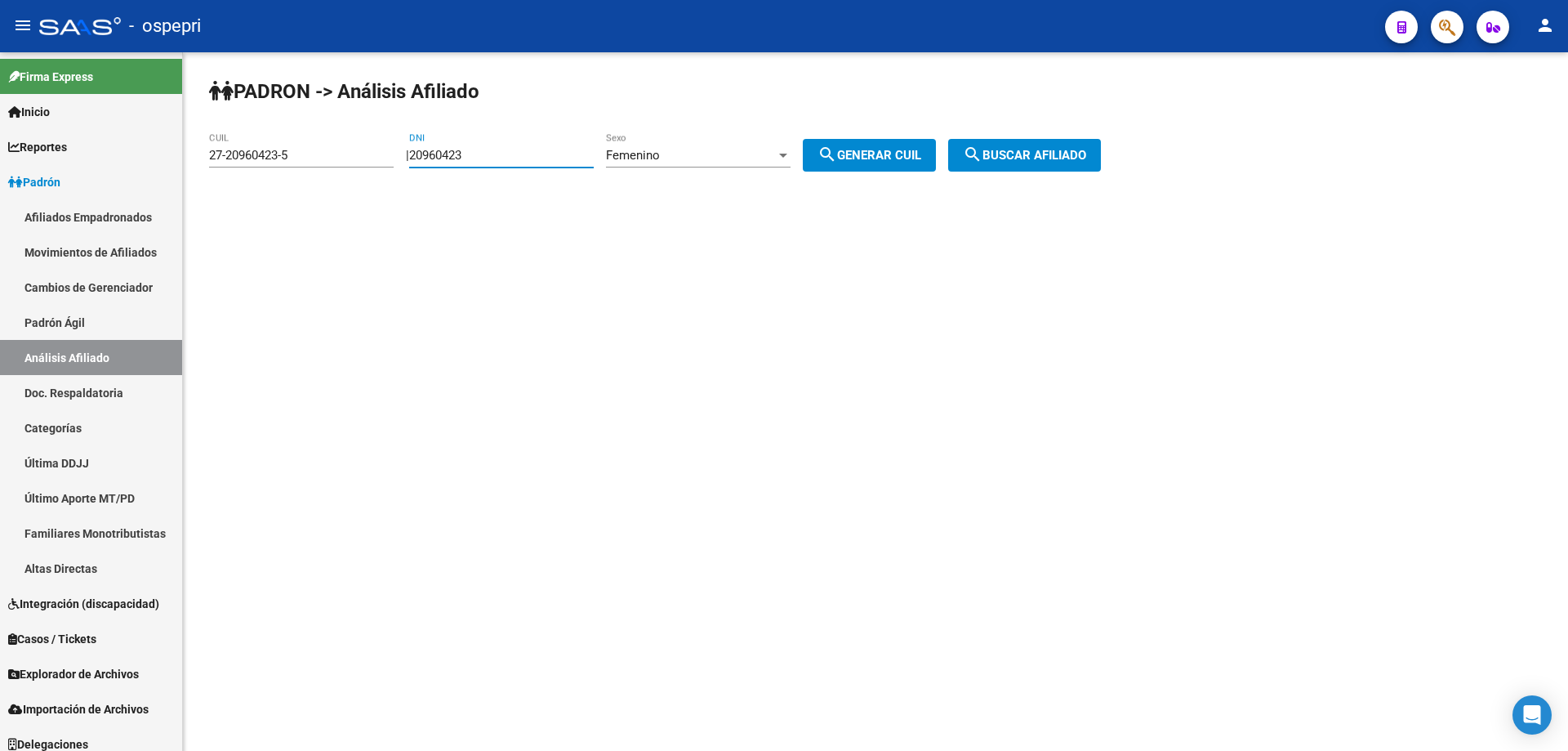
click at [469, 159] on input "20960423" at bounding box center [501, 155] width 184 height 15
type input "24700546"
click at [730, 155] on div "Femenino" at bounding box center [690, 155] width 170 height 15
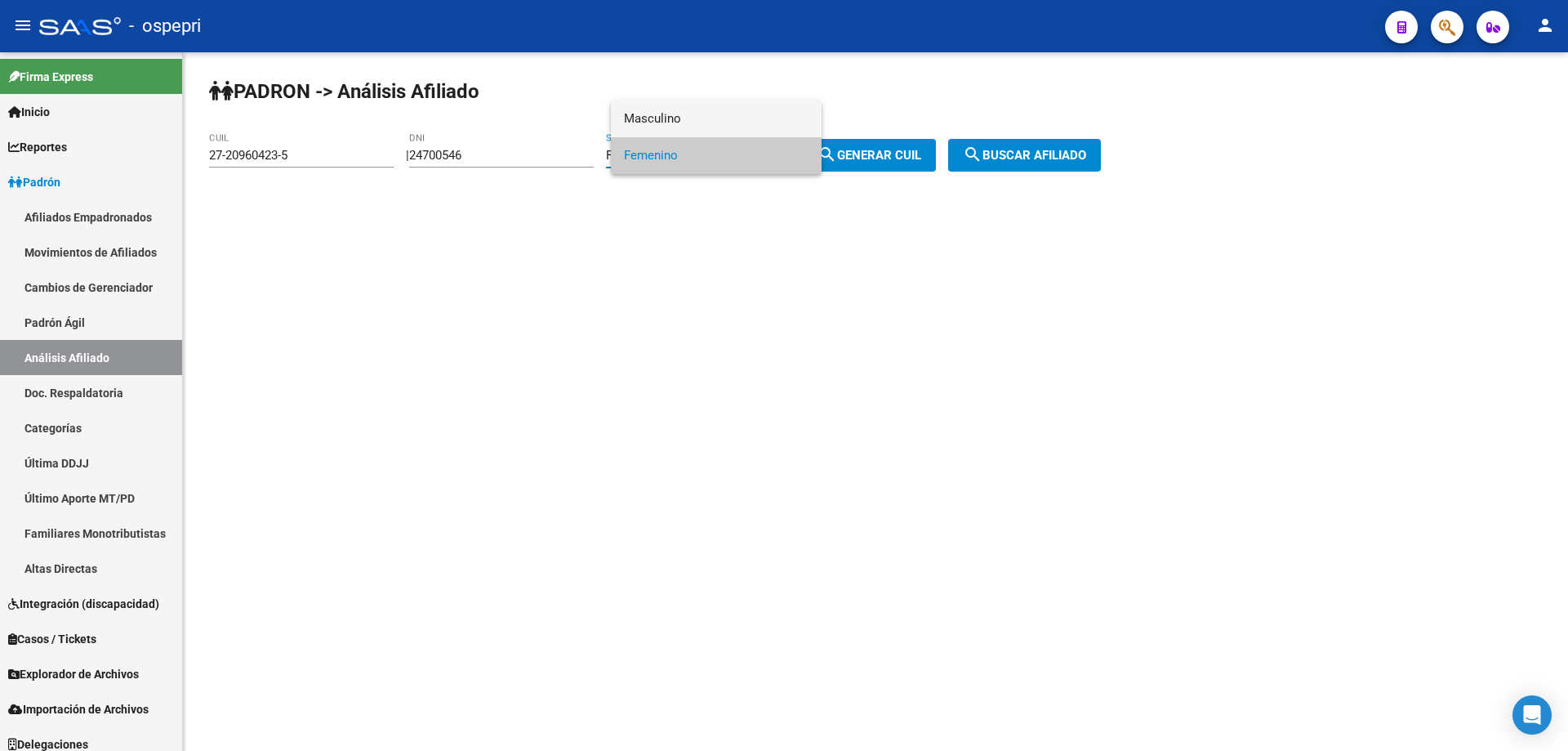
click at [727, 117] on span "Masculino" at bounding box center [716, 119] width 184 height 37
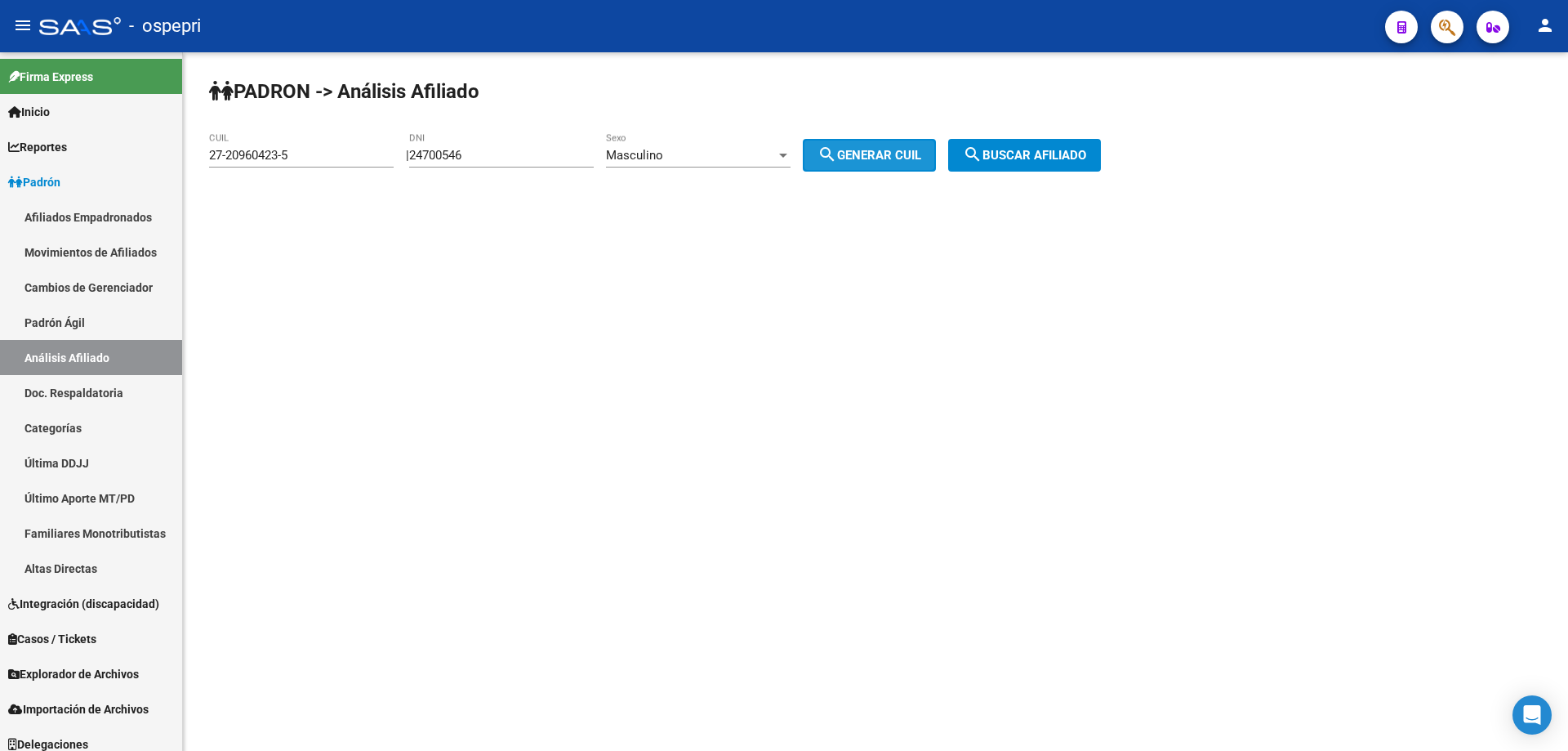
click at [870, 148] on span "search Generar CUIL" at bounding box center [869, 155] width 104 height 15
type input "20-24700546-4"
drag, startPoint x: 1052, startPoint y: 157, endPoint x: 1029, endPoint y: 153, distance: 23.3
click at [1051, 157] on span "search Buscar afiliado" at bounding box center [1024, 155] width 123 height 15
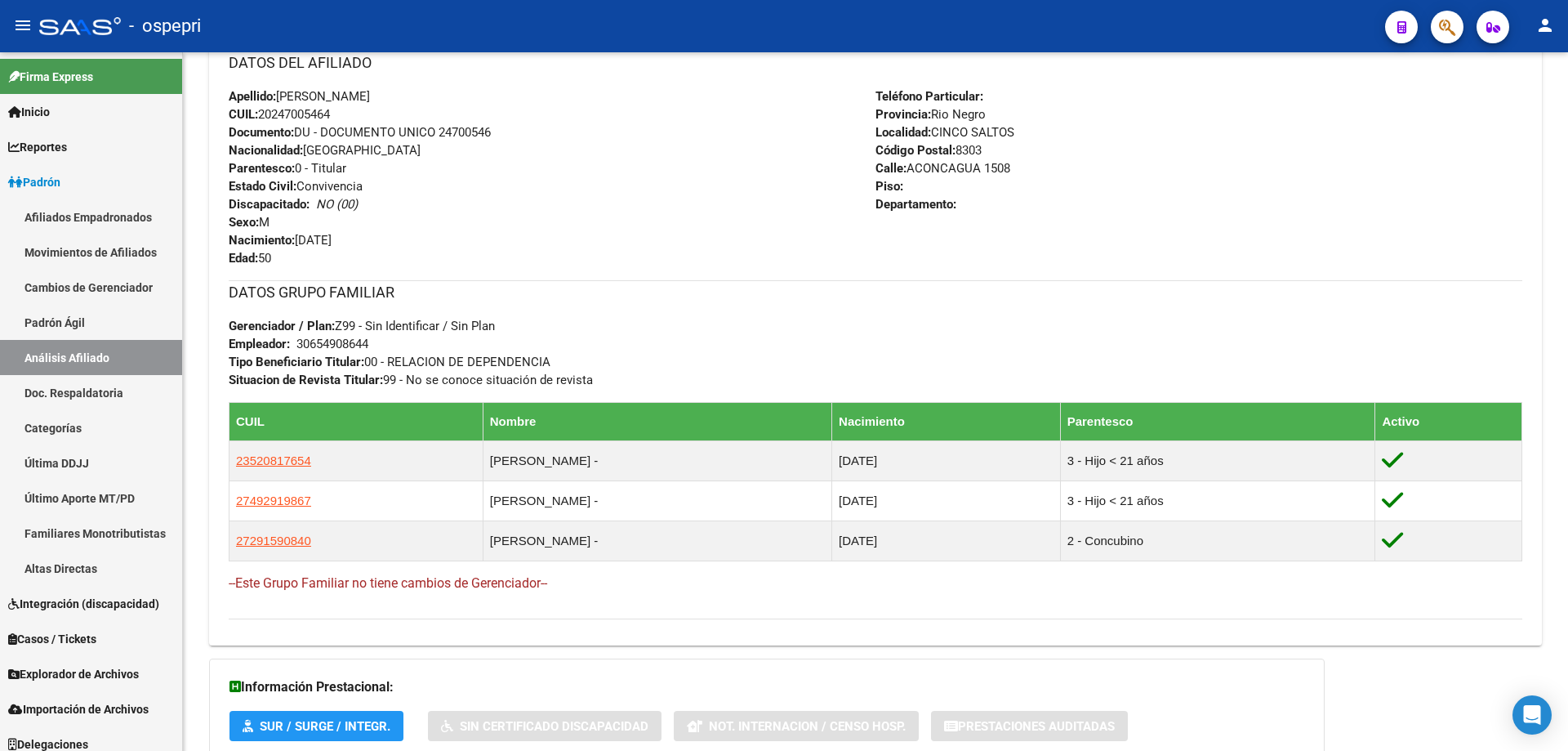
scroll to position [725, 0]
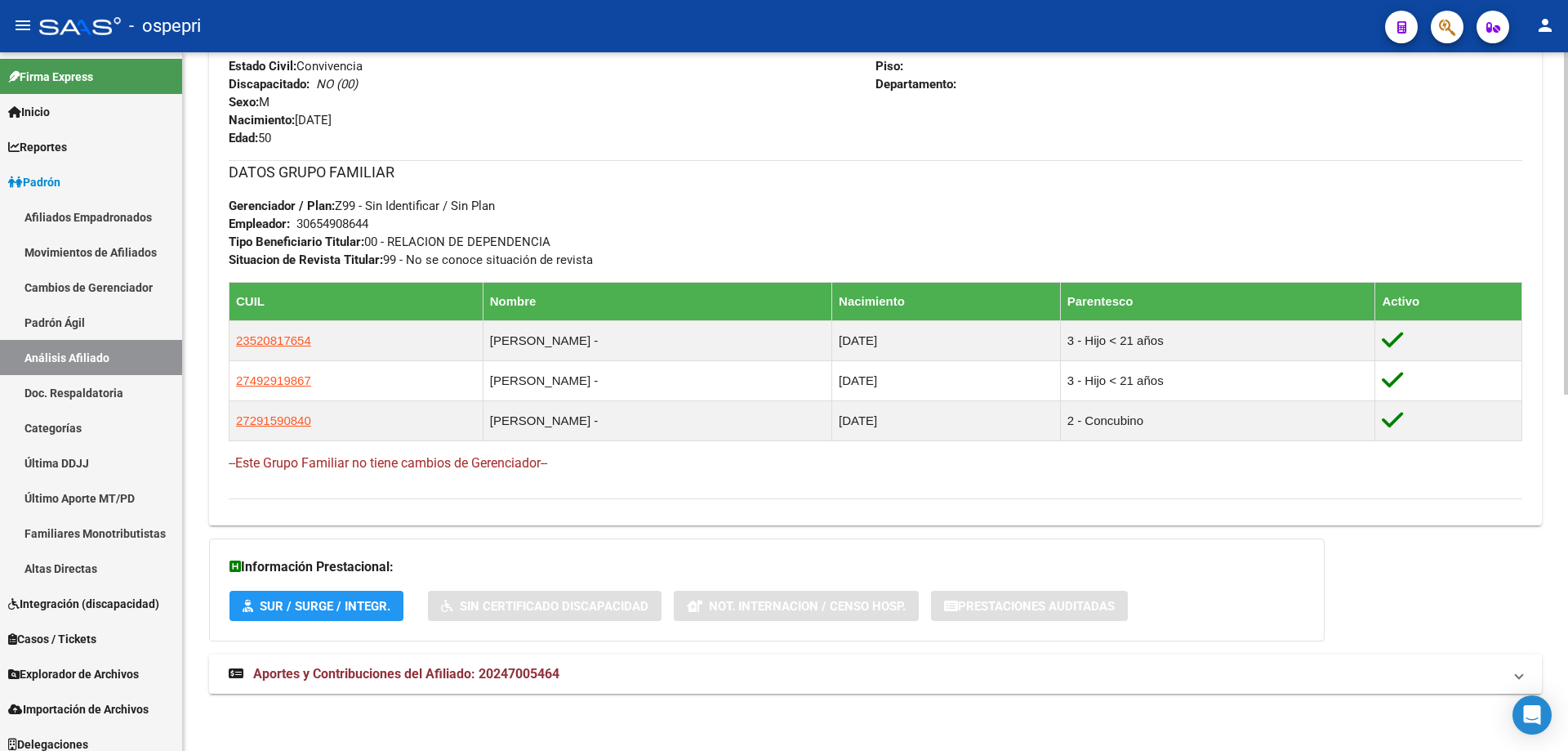
click at [528, 679] on span "Aportes y Contribuciones del Afiliado: 20247005464" at bounding box center [406, 673] width 306 height 16
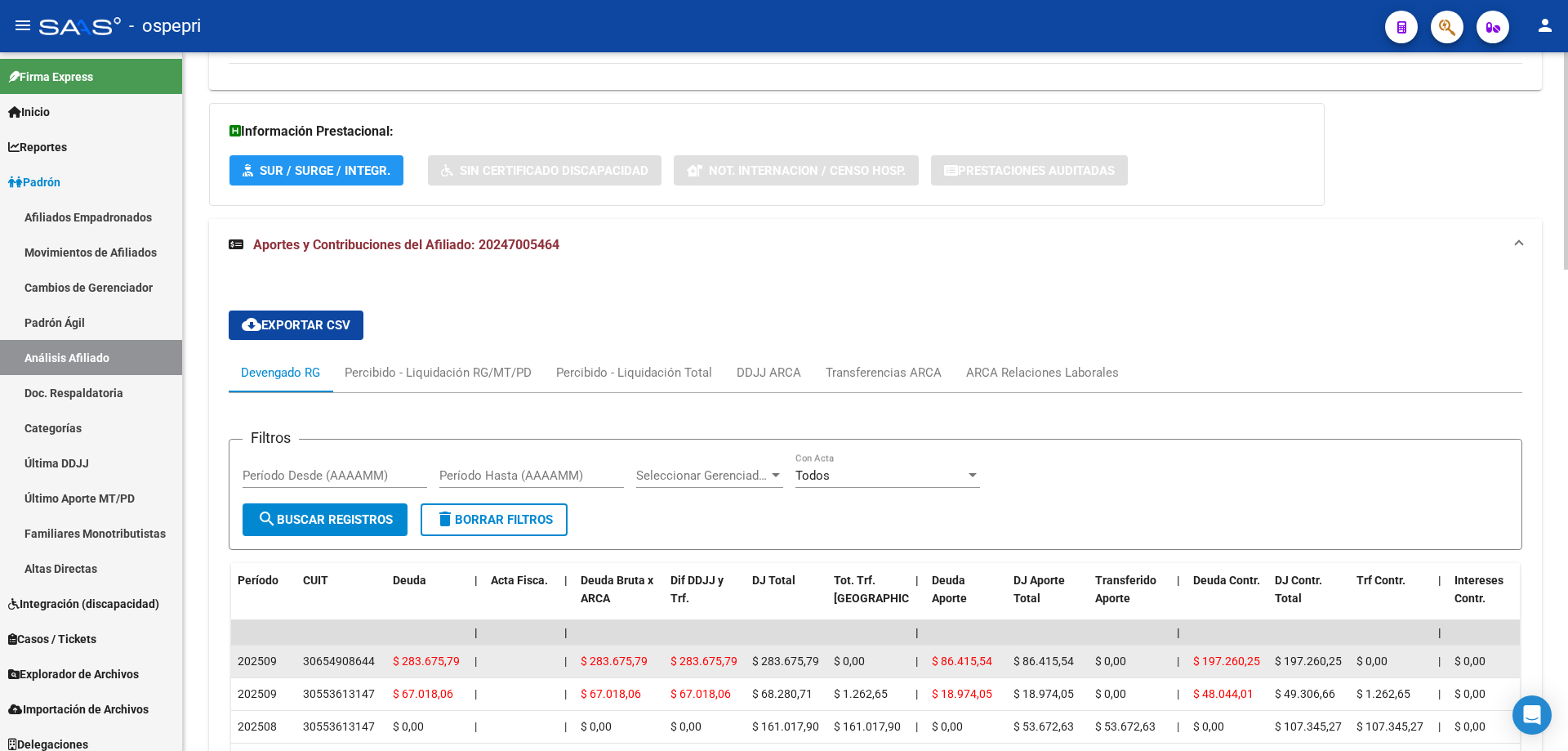
scroll to position [1379, 0]
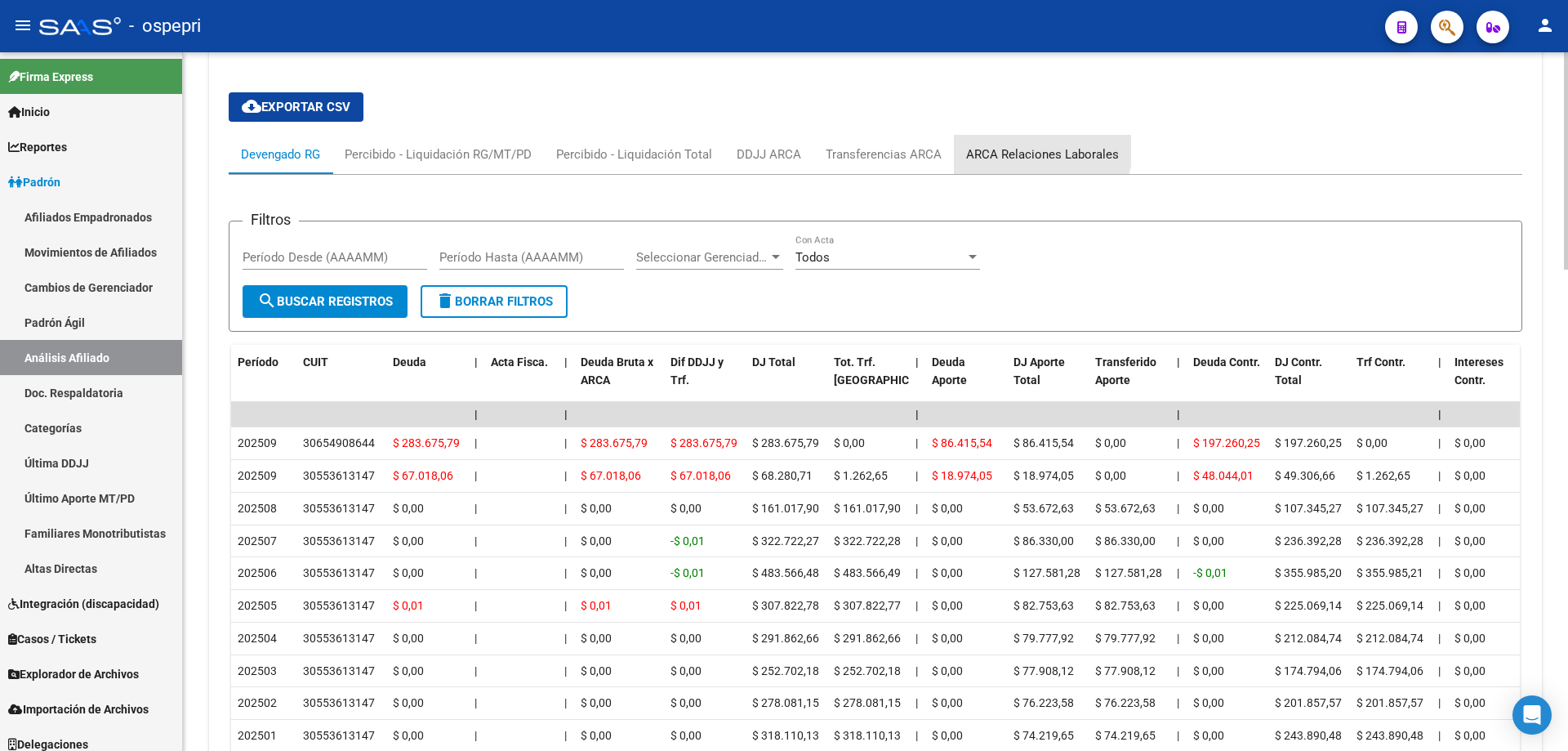
drag, startPoint x: 1037, startPoint y: 148, endPoint x: 839, endPoint y: 183, distance: 201.1
click at [1035, 148] on div "ARCA Relaciones Laborales" at bounding box center [1043, 154] width 153 height 18
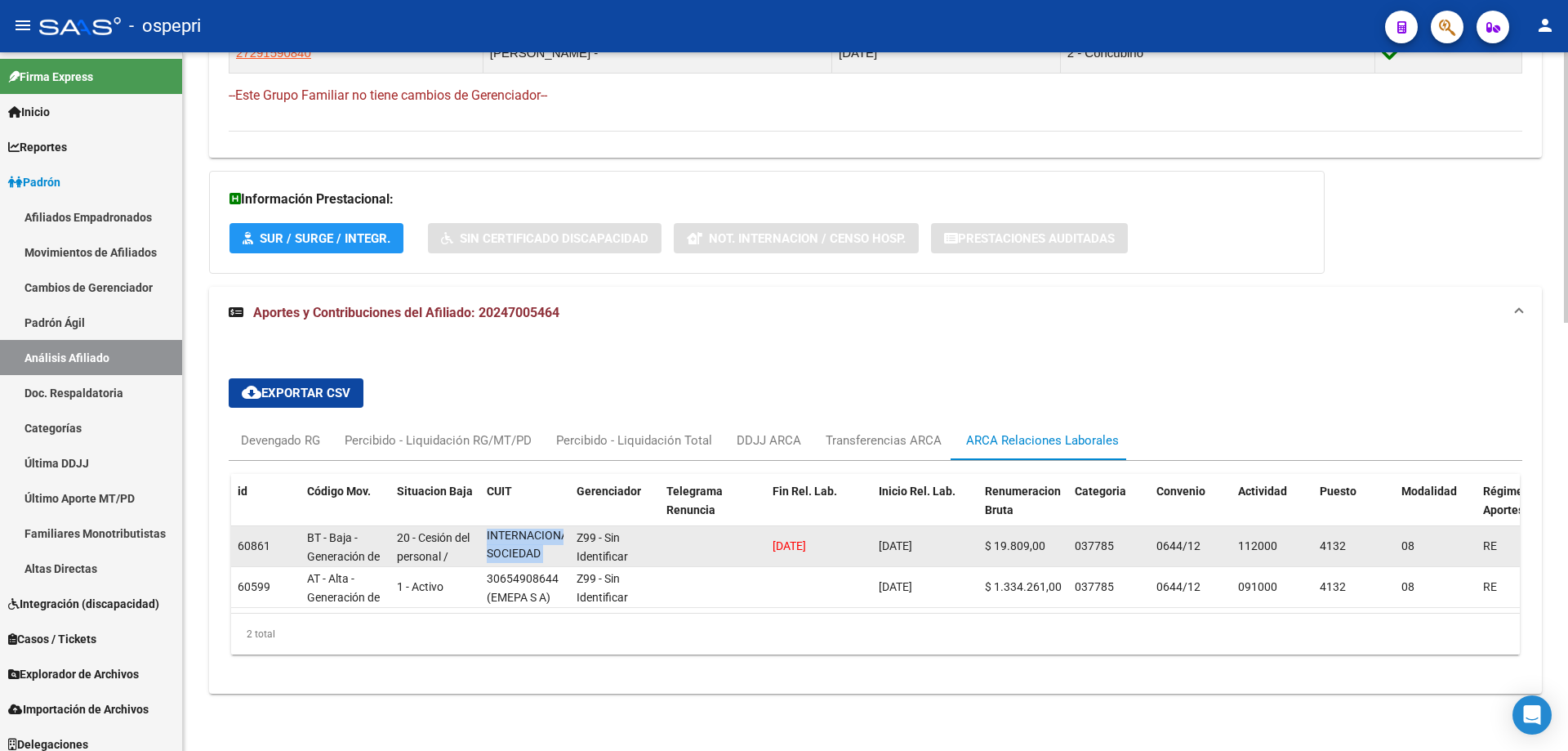
scroll to position [1, 0]
drag, startPoint x: 500, startPoint y: 538, endPoint x: 522, endPoint y: 533, distance: 22.6
click at [522, 533] on span "(SAN ANTONIO INTERNACIONAL SOCIEDAD ANONIMA)" at bounding box center [530, 515] width 88 height 87
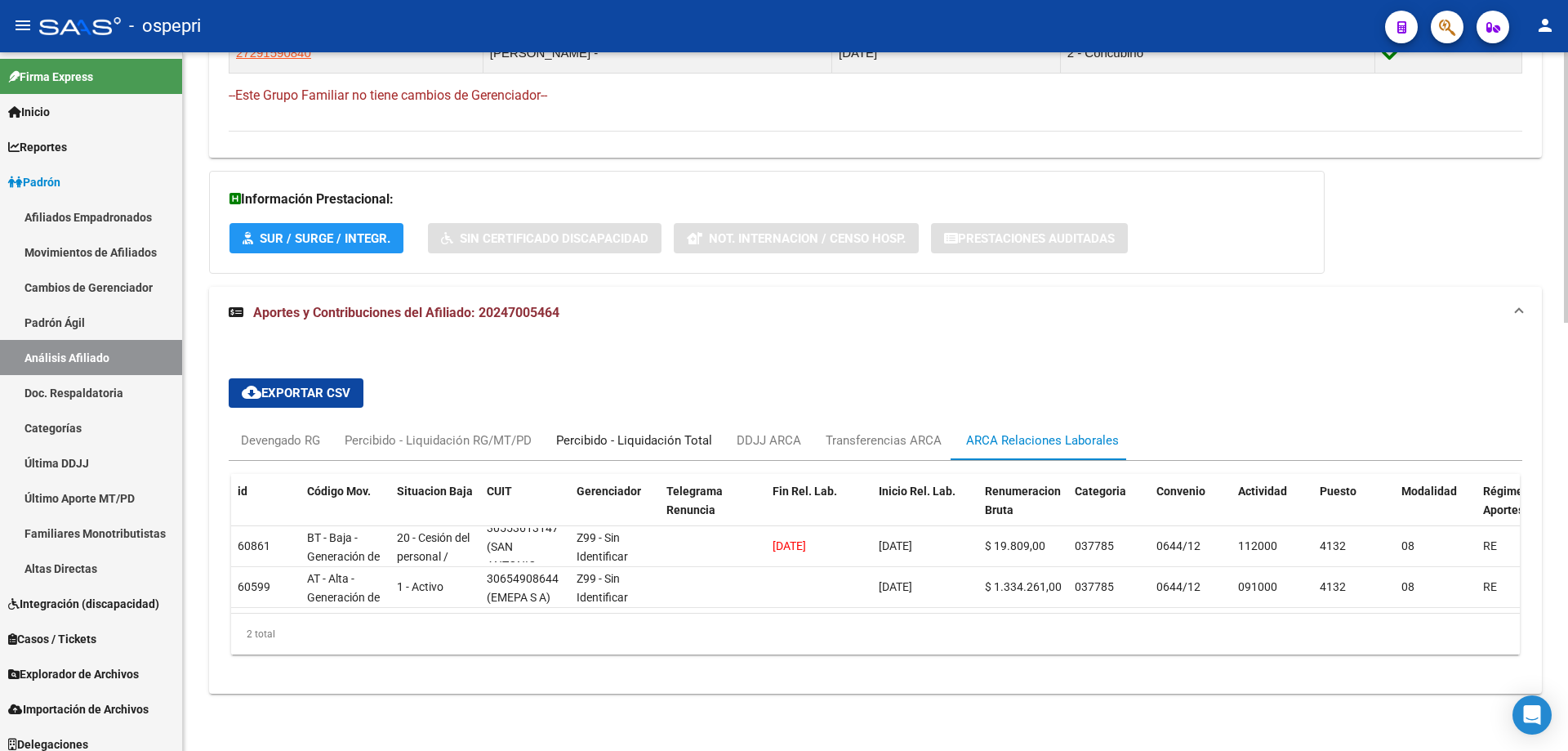
click at [575, 431] on div "Percibido - Liquidación Total" at bounding box center [634, 440] width 156 height 18
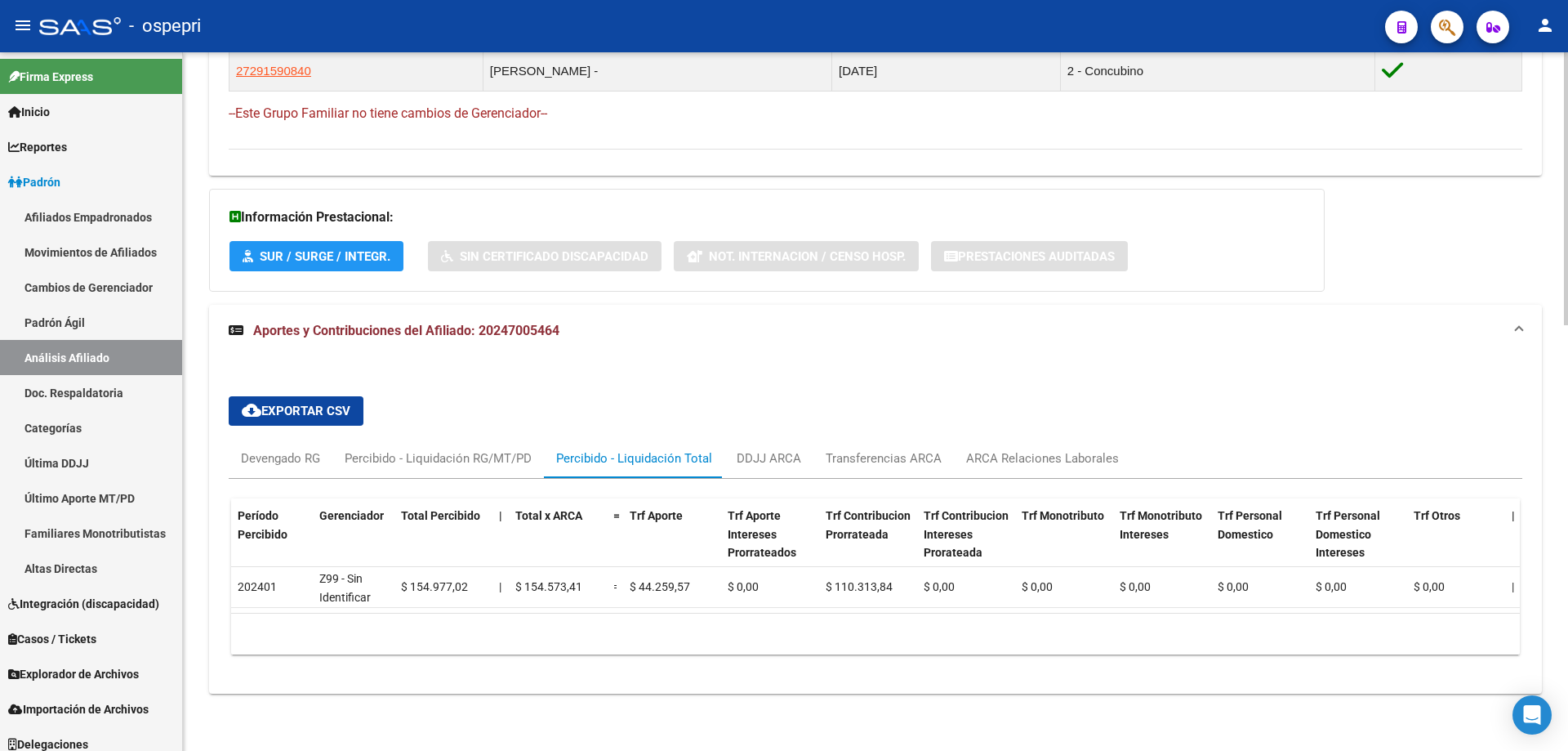
scroll to position [0, 0]
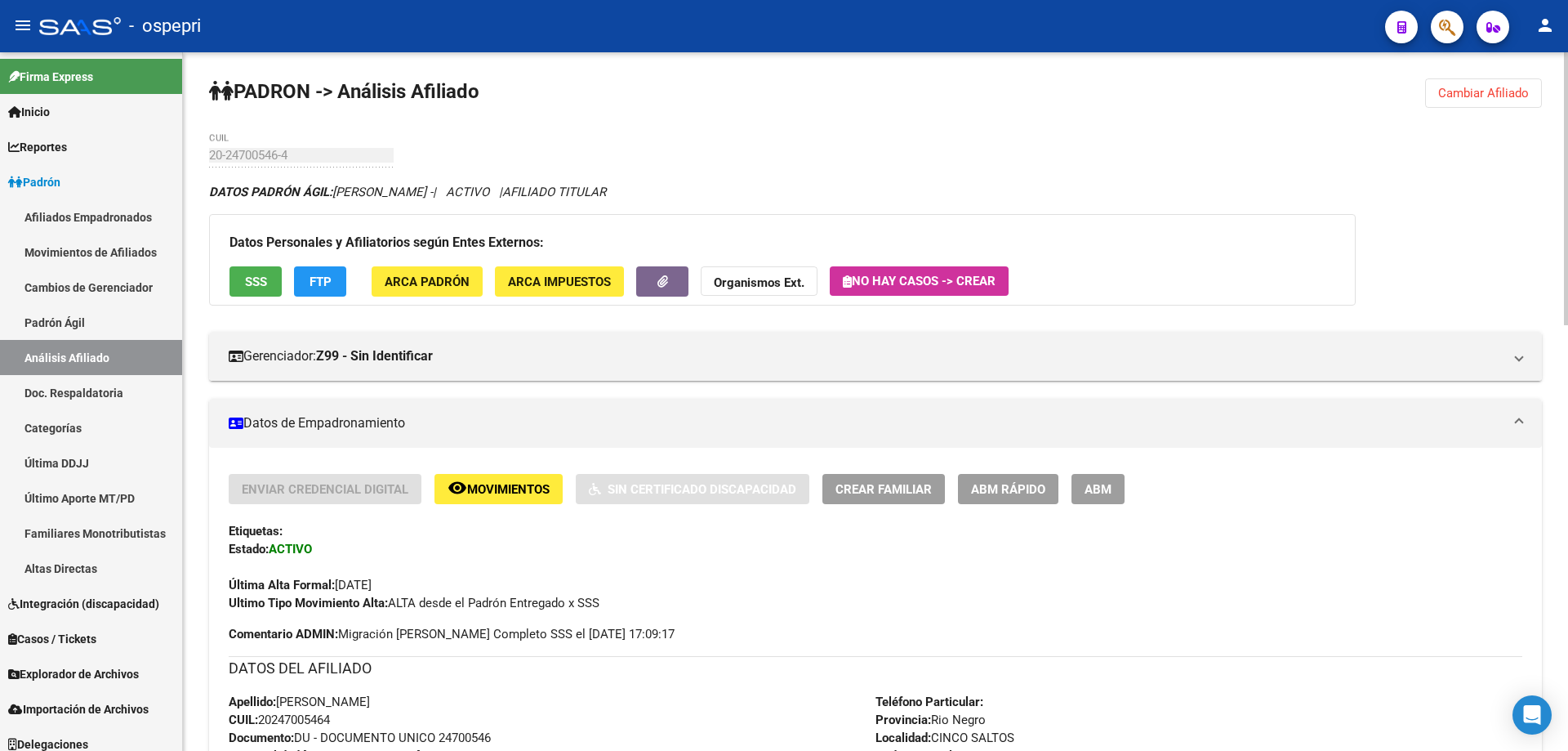
click at [1480, 90] on span "Cambiar Afiliado" at bounding box center [1484, 92] width 91 height 15
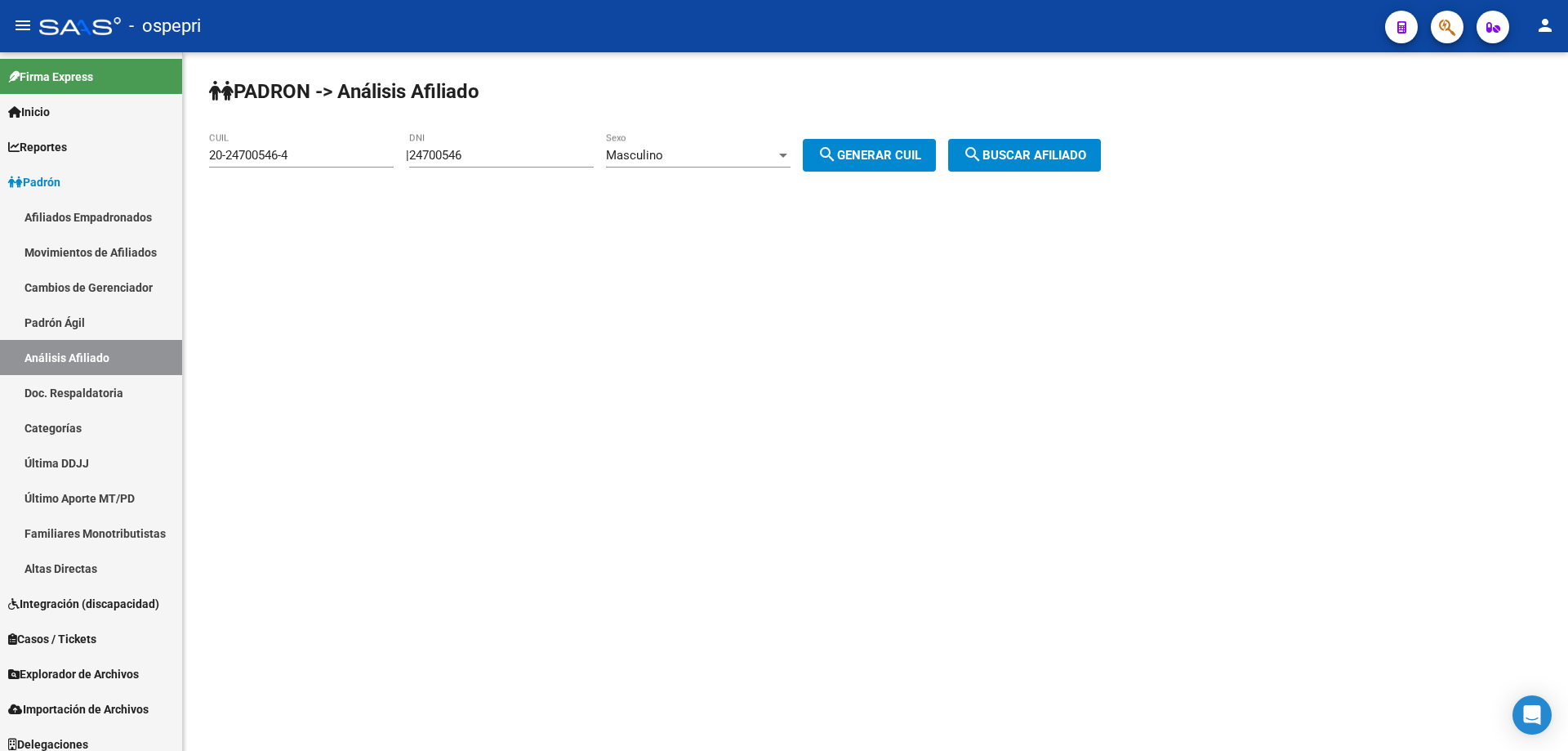
click at [455, 148] on input "24700546" at bounding box center [501, 155] width 184 height 15
paste input "43847104"
type input "43847104"
drag, startPoint x: 877, startPoint y: 162, endPoint x: 1017, endPoint y: 147, distance: 140.8
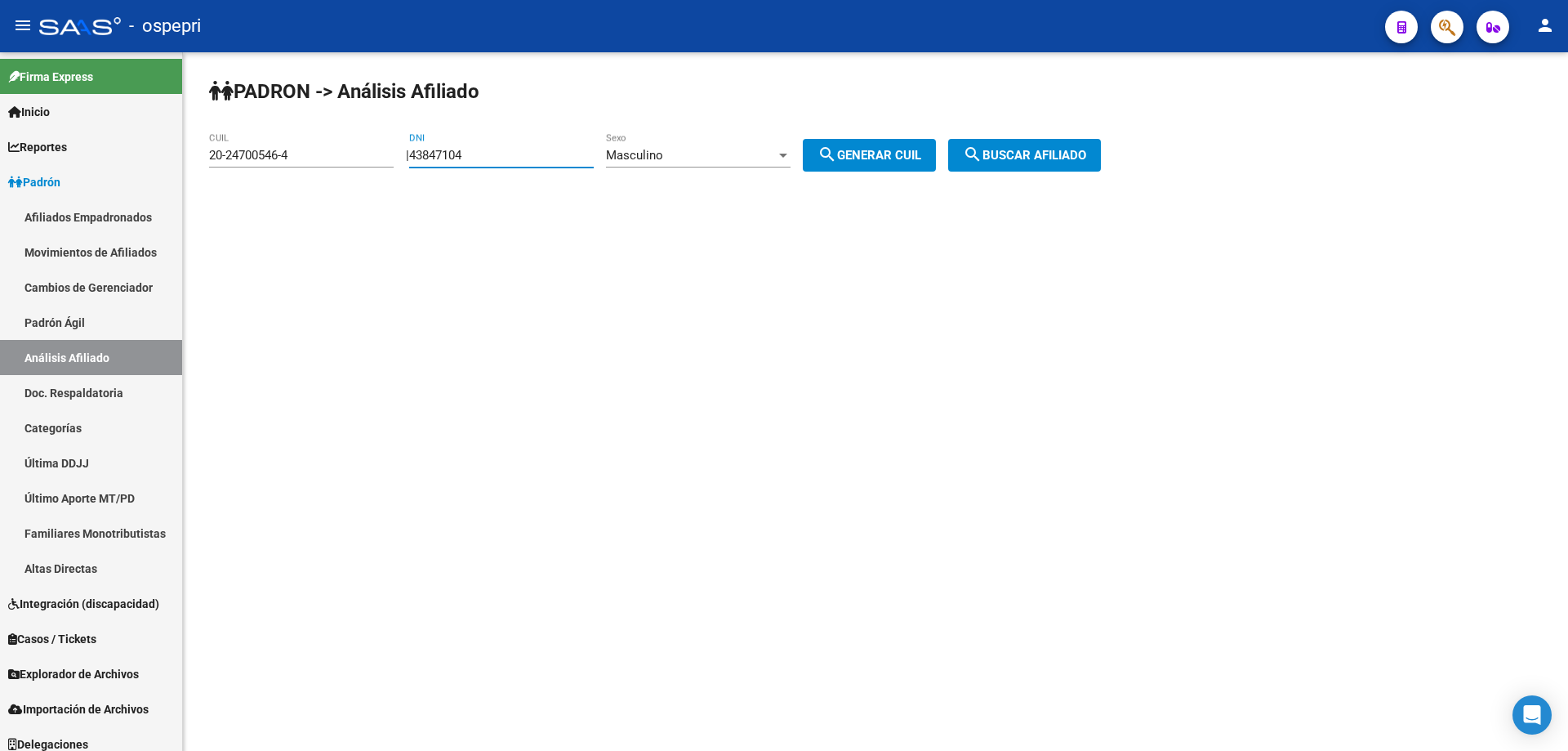
click at [882, 162] on span "search Generar CUIL" at bounding box center [869, 155] width 104 height 15
type input "23-43847104-9"
click at [1024, 142] on button "search Buscar afiliado" at bounding box center [1025, 155] width 153 height 33
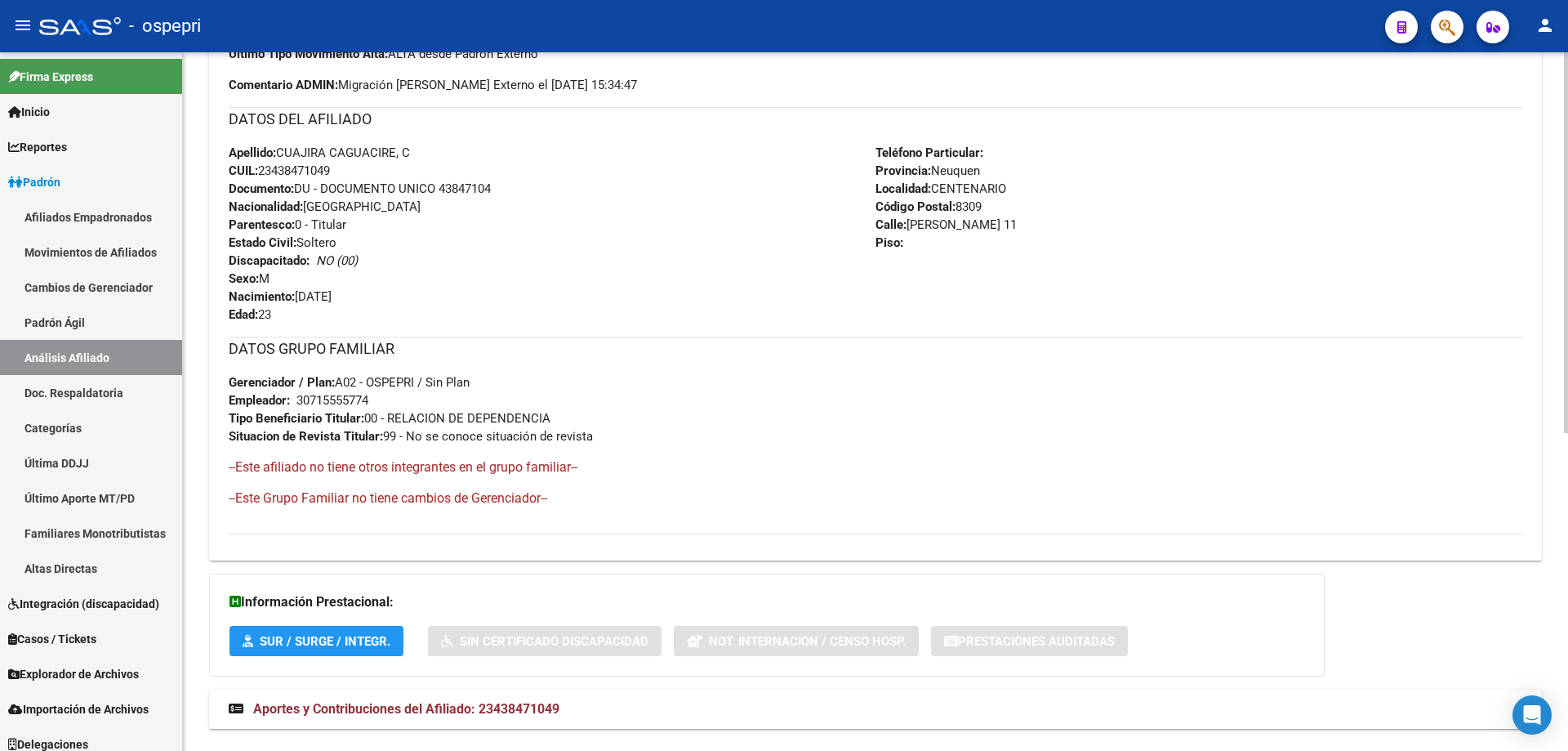
scroll to position [584, 0]
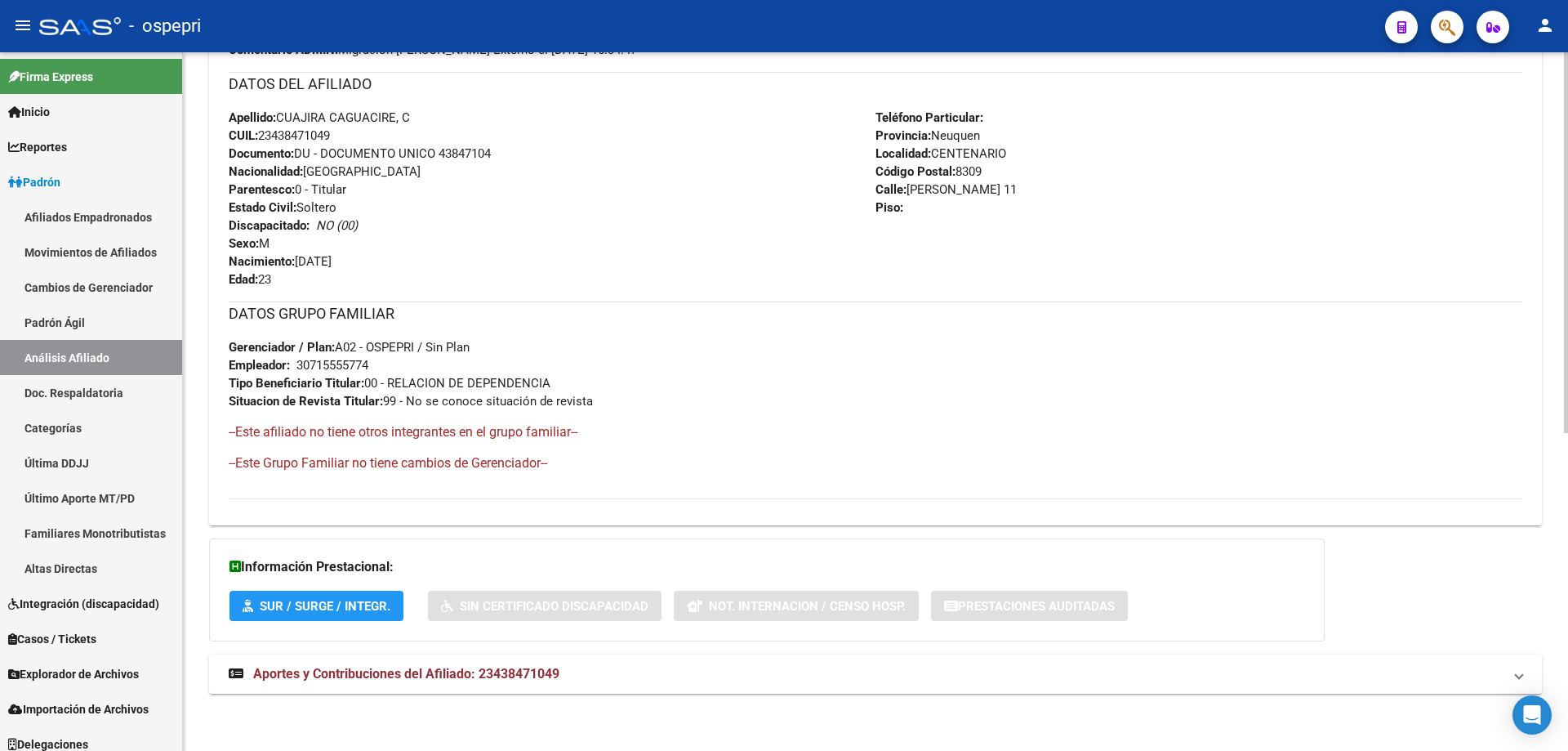
click at [524, 679] on span "Aportes y Contribuciones del Afiliado: 23438471049" at bounding box center [406, 673] width 306 height 16
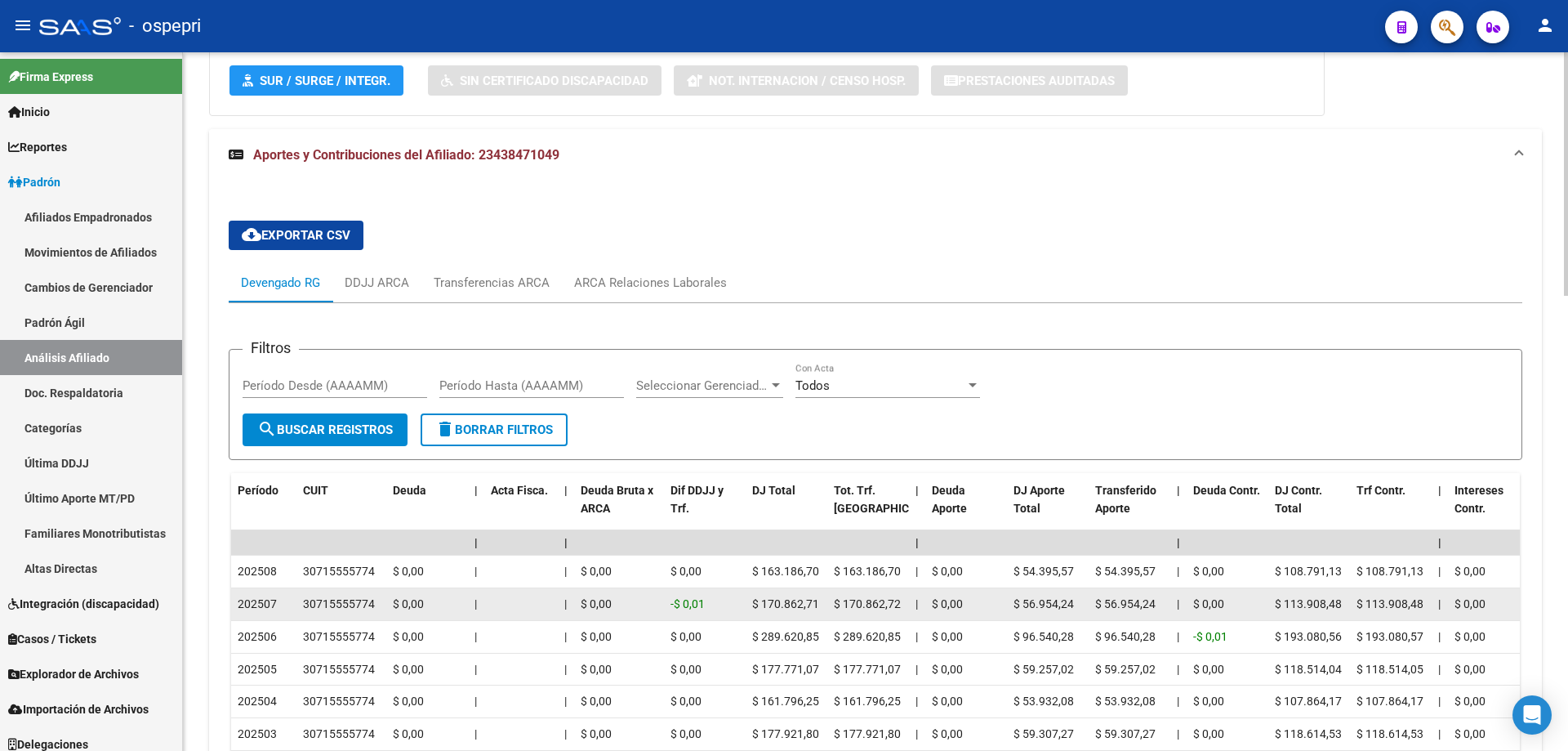
scroll to position [1223, 0]
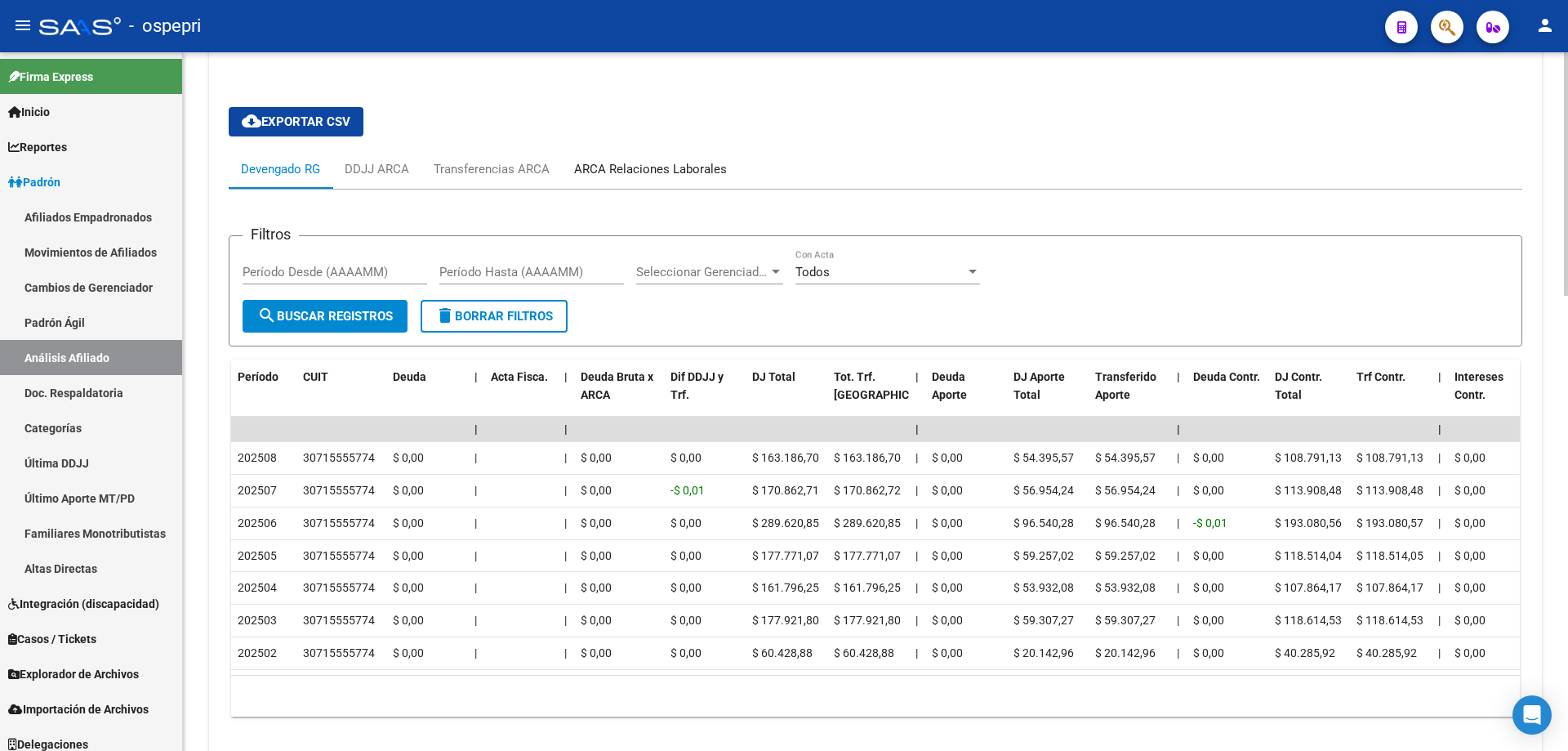
click at [632, 162] on div "ARCA Relaciones Laborales" at bounding box center [651, 169] width 153 height 18
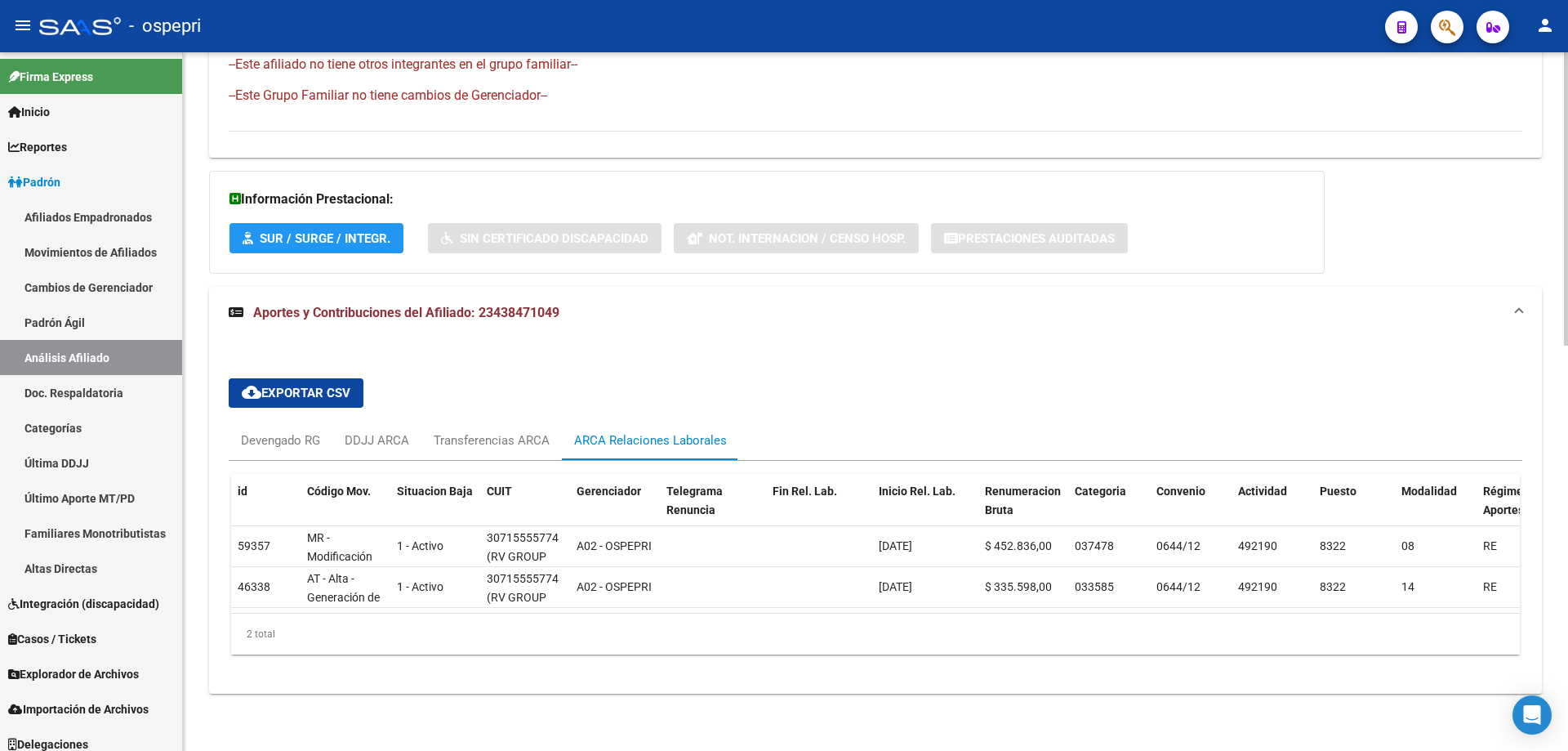
scroll to position [0, 0]
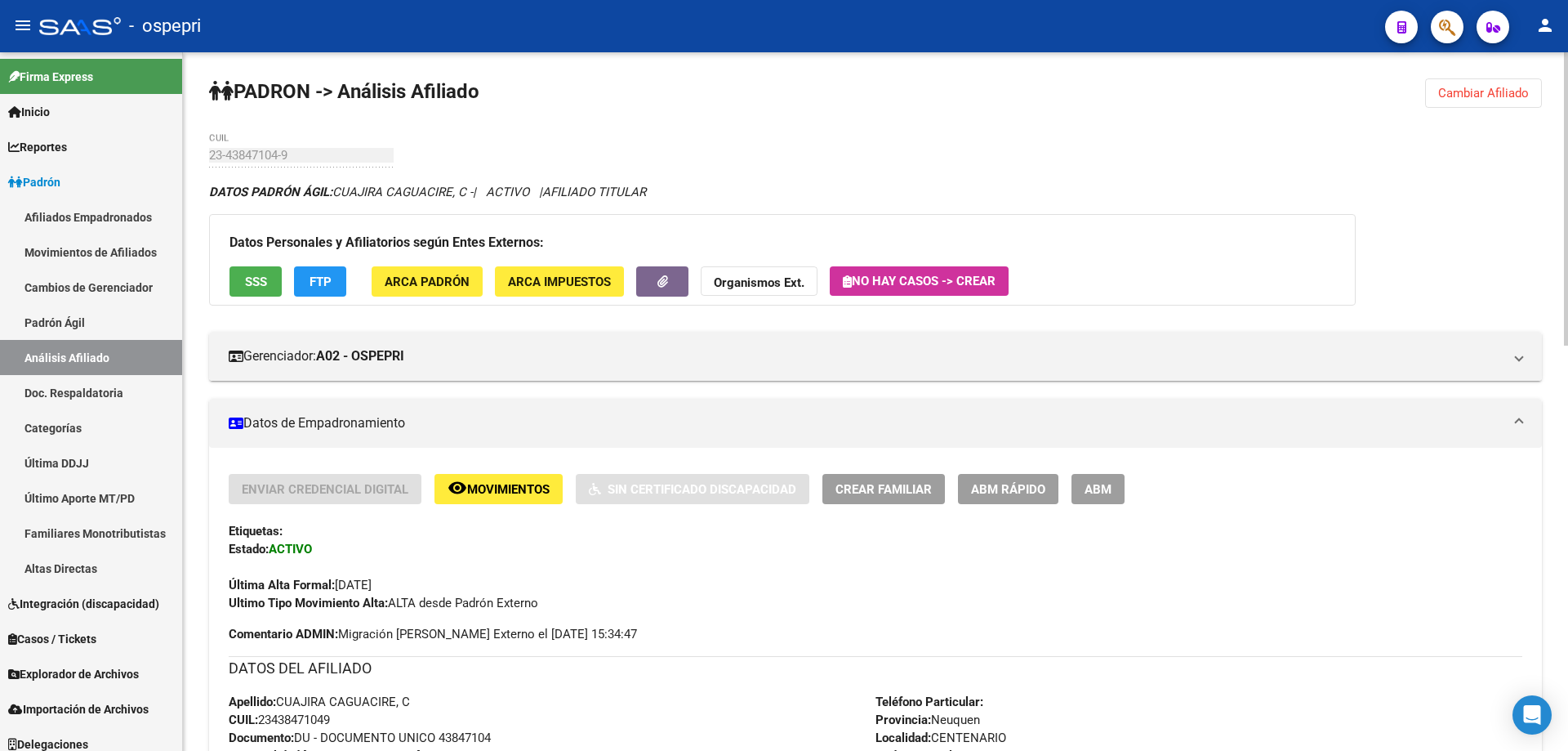
click at [1494, 92] on span "Cambiar Afiliado" at bounding box center [1484, 92] width 91 height 15
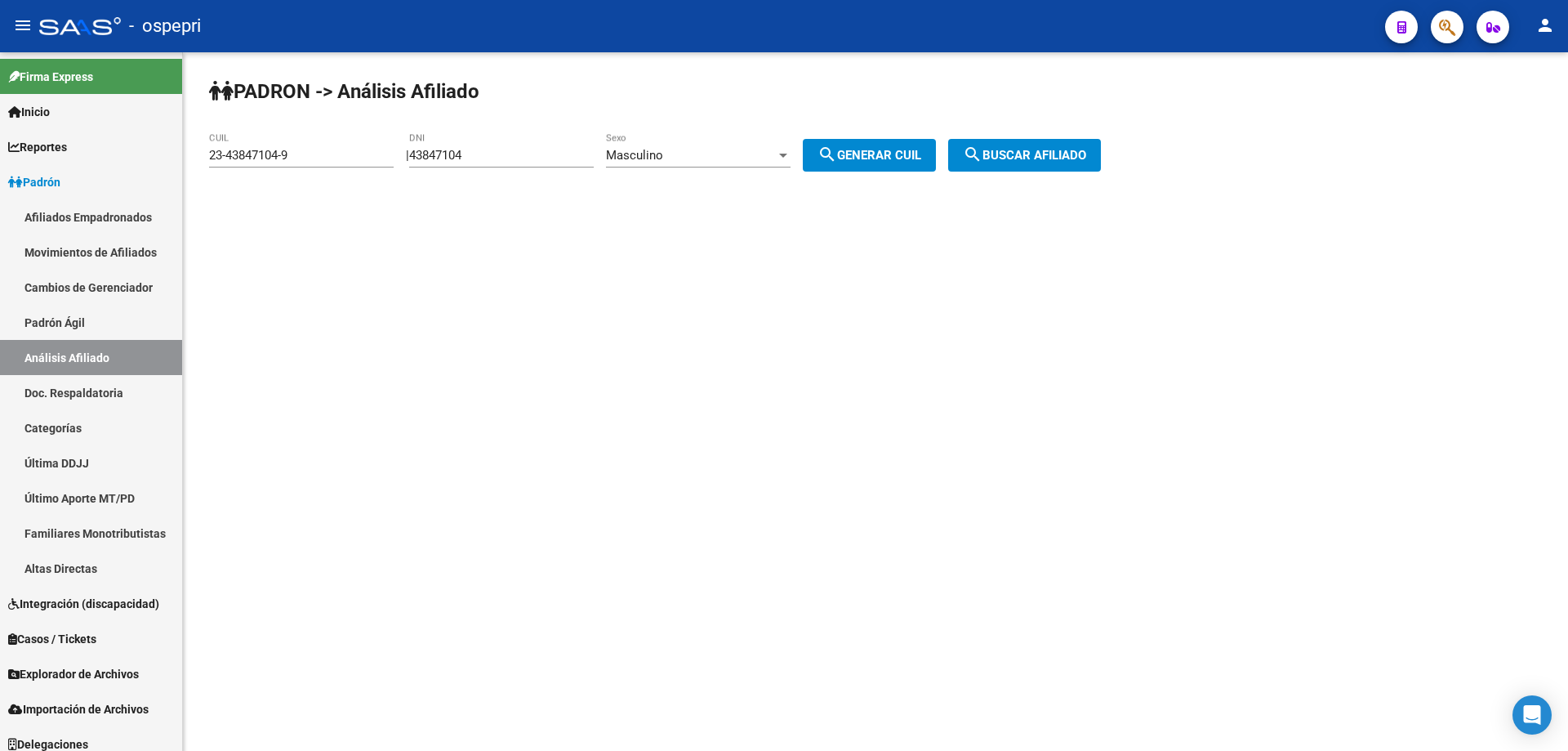
click at [442, 153] on input "43847104" at bounding box center [501, 155] width 184 height 15
paste input "23920953"
type input "23920953"
click at [892, 162] on span "search Generar CUIL" at bounding box center [869, 155] width 104 height 15
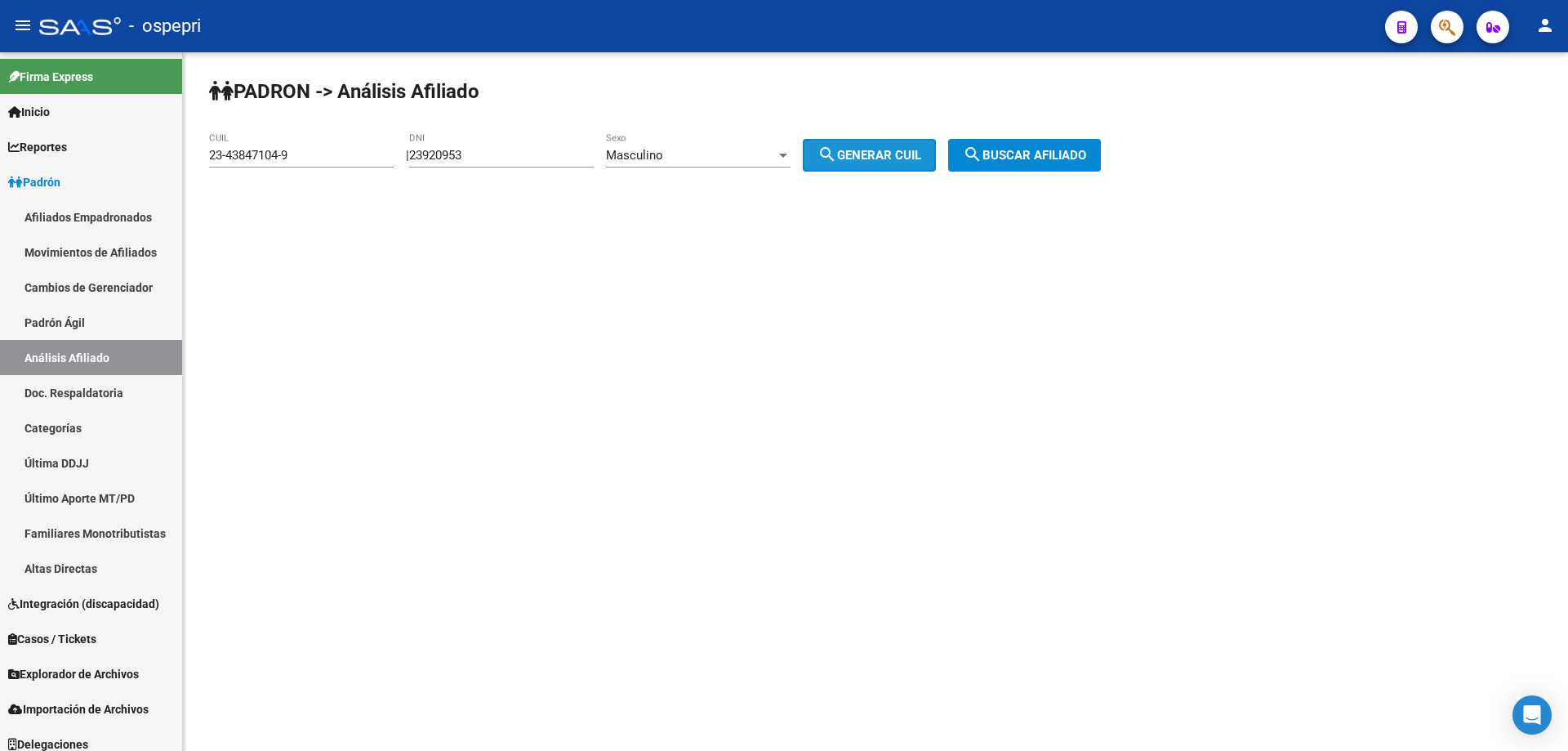
type input "20-23920953-0"
click at [1052, 148] on span "search Buscar afiliado" at bounding box center [1024, 155] width 123 height 15
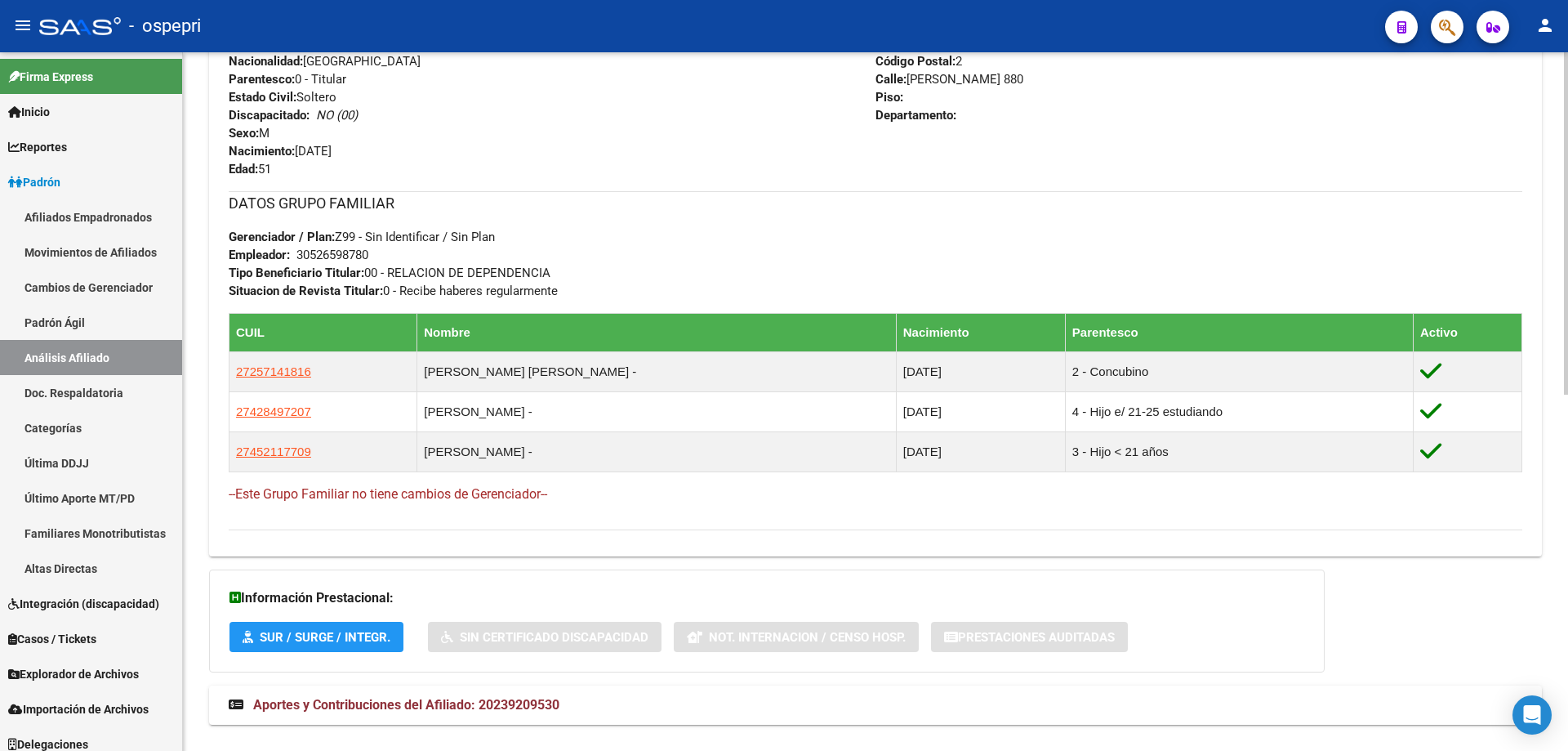
scroll to position [725, 0]
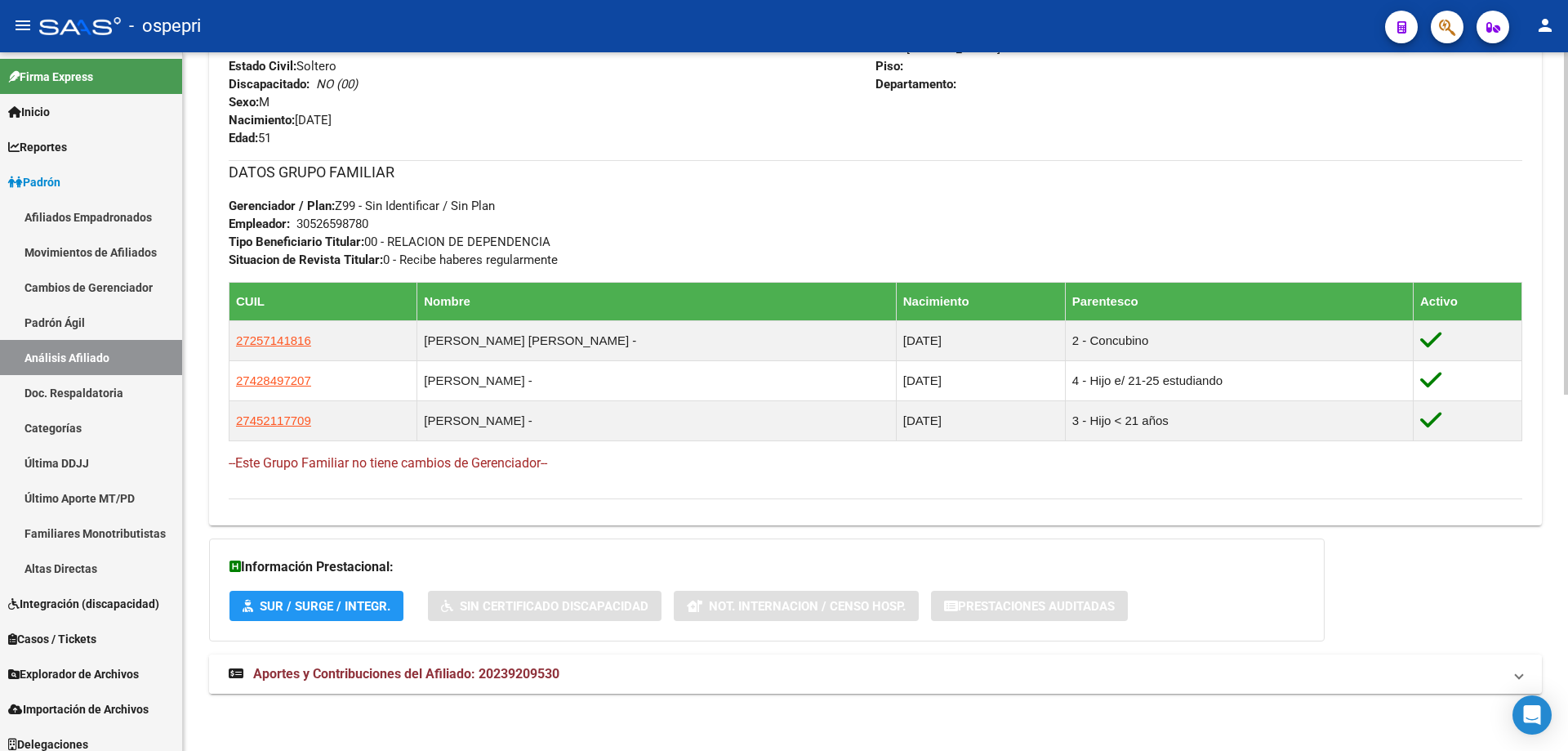
click at [525, 672] on span "Aportes y Contribuciones del Afiliado: 20239209530" at bounding box center [406, 673] width 306 height 16
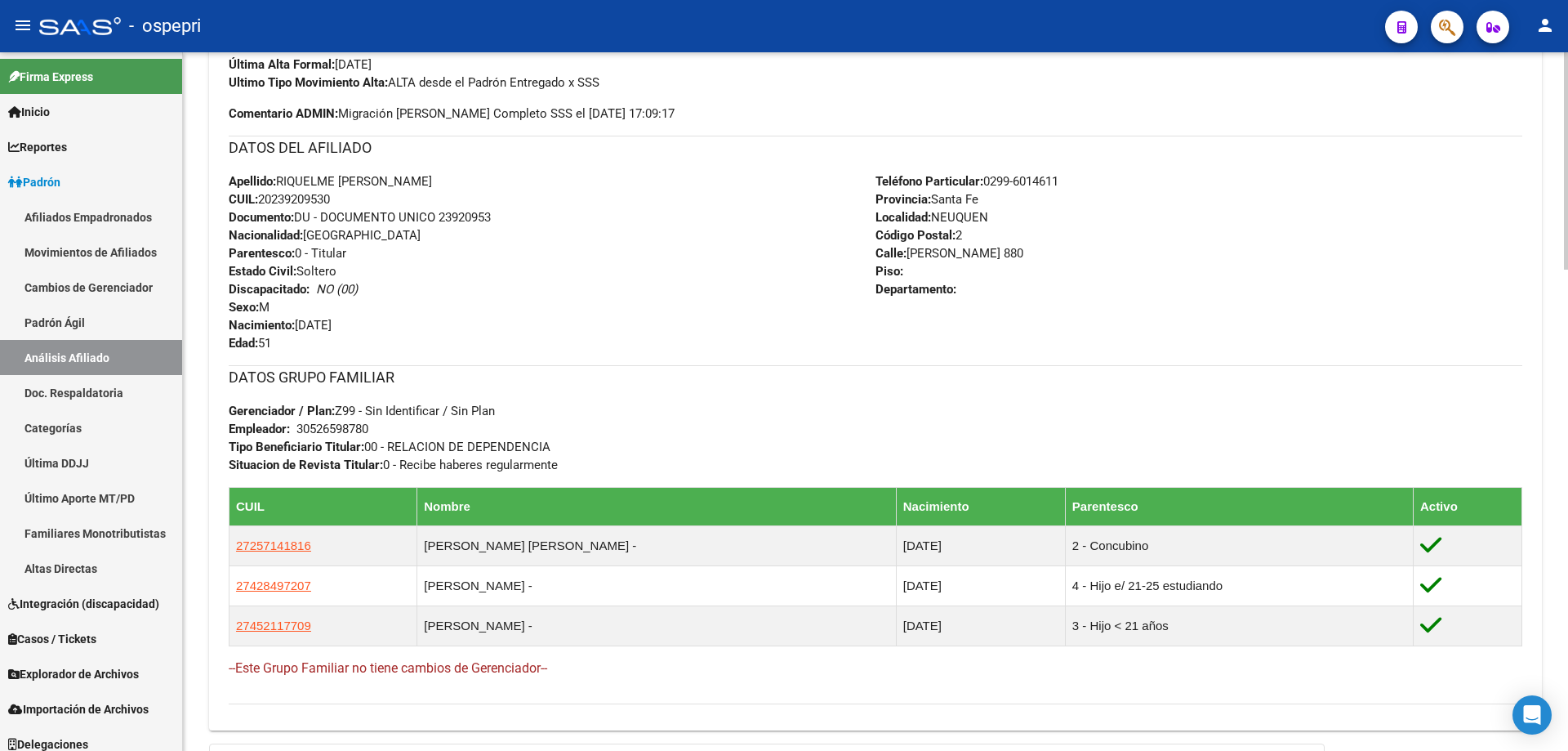
scroll to position [1525, 0]
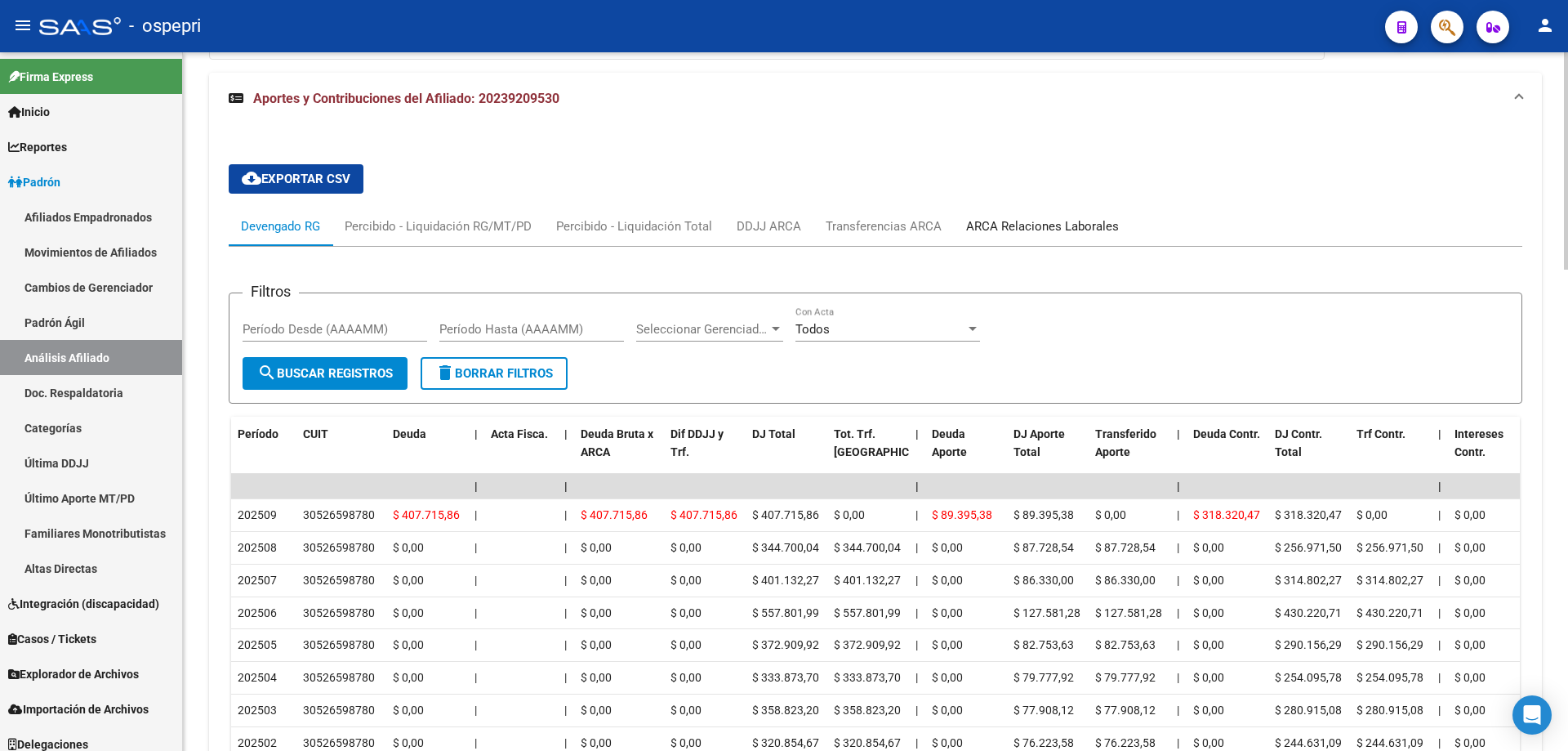
click at [1019, 224] on div "ARCA Relaciones Laborales" at bounding box center [1043, 226] width 153 height 18
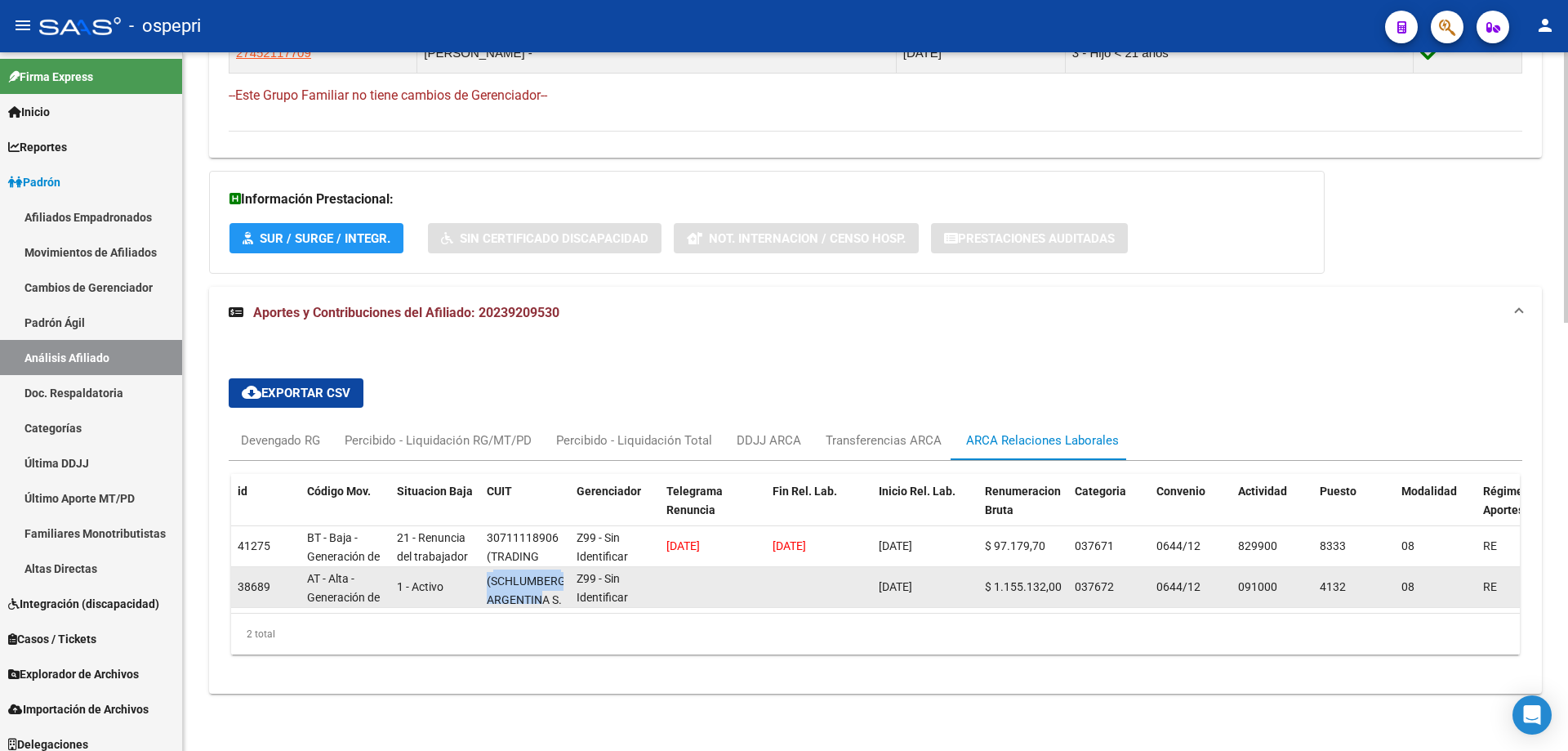
scroll to position [40, 0]
drag, startPoint x: 491, startPoint y: 564, endPoint x: 543, endPoint y: 578, distance: 53.9
click at [543, 578] on div "30526598780 (SCHLUMBERGER ARGENTINA S. A.)" at bounding box center [524, 585] width 77 height 34
click at [516, 588] on div "30526598780 (SCHLUMBERGER ARGENTINA S. A.)" at bounding box center [524, 585] width 77 height 34
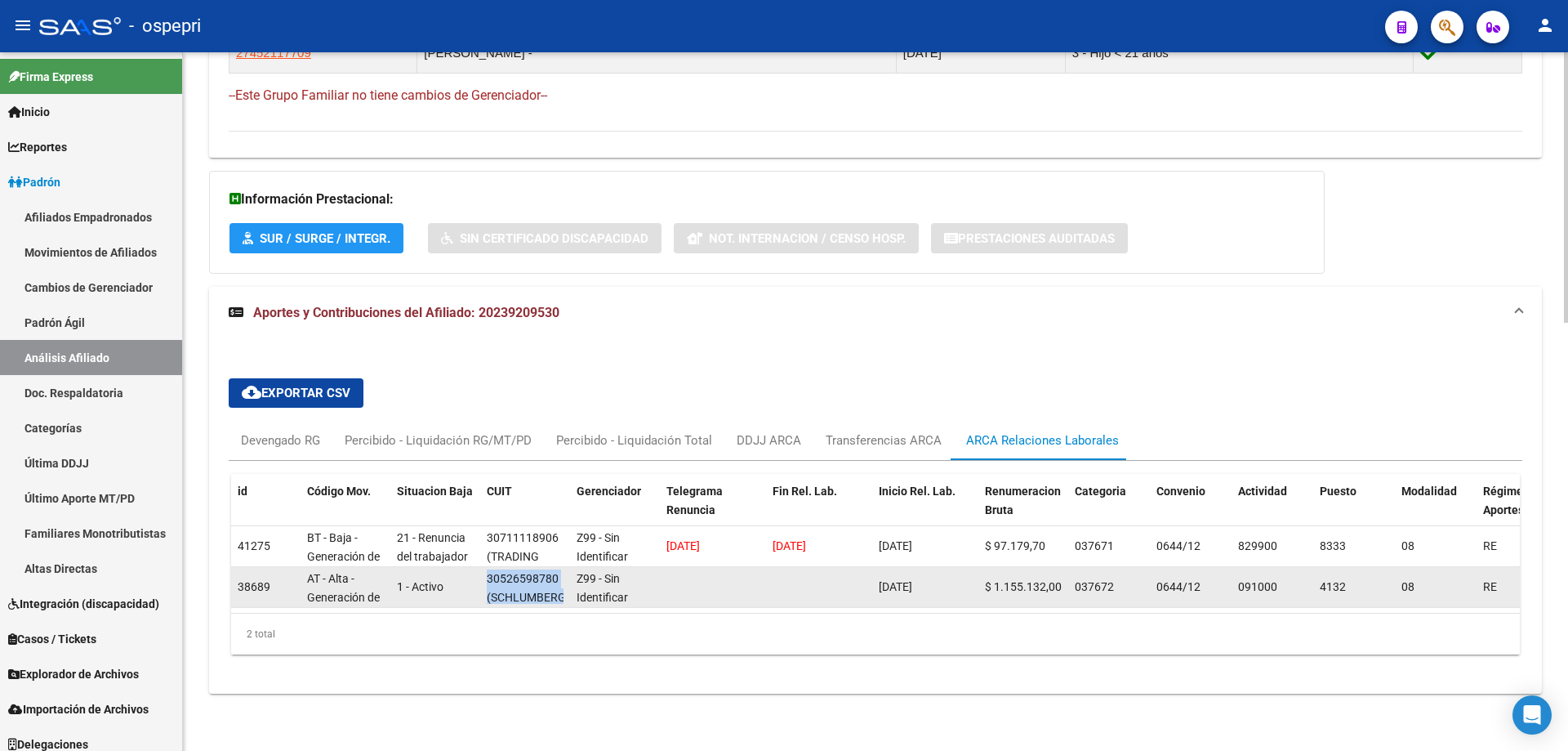
drag, startPoint x: 502, startPoint y: 581, endPoint x: 477, endPoint y: 556, distance: 35.4
click at [477, 567] on div "38689 AT - Alta - Generación de clave 1 - Activo 30526598780 (SCHLUMBERGER ARGE…" at bounding box center [1246, 587] width 2029 height 41
copy div "30526598780 (SCHLUMBERGER ARGENTINA S. A.)"
